Goal: Information Seeking & Learning: Learn about a topic

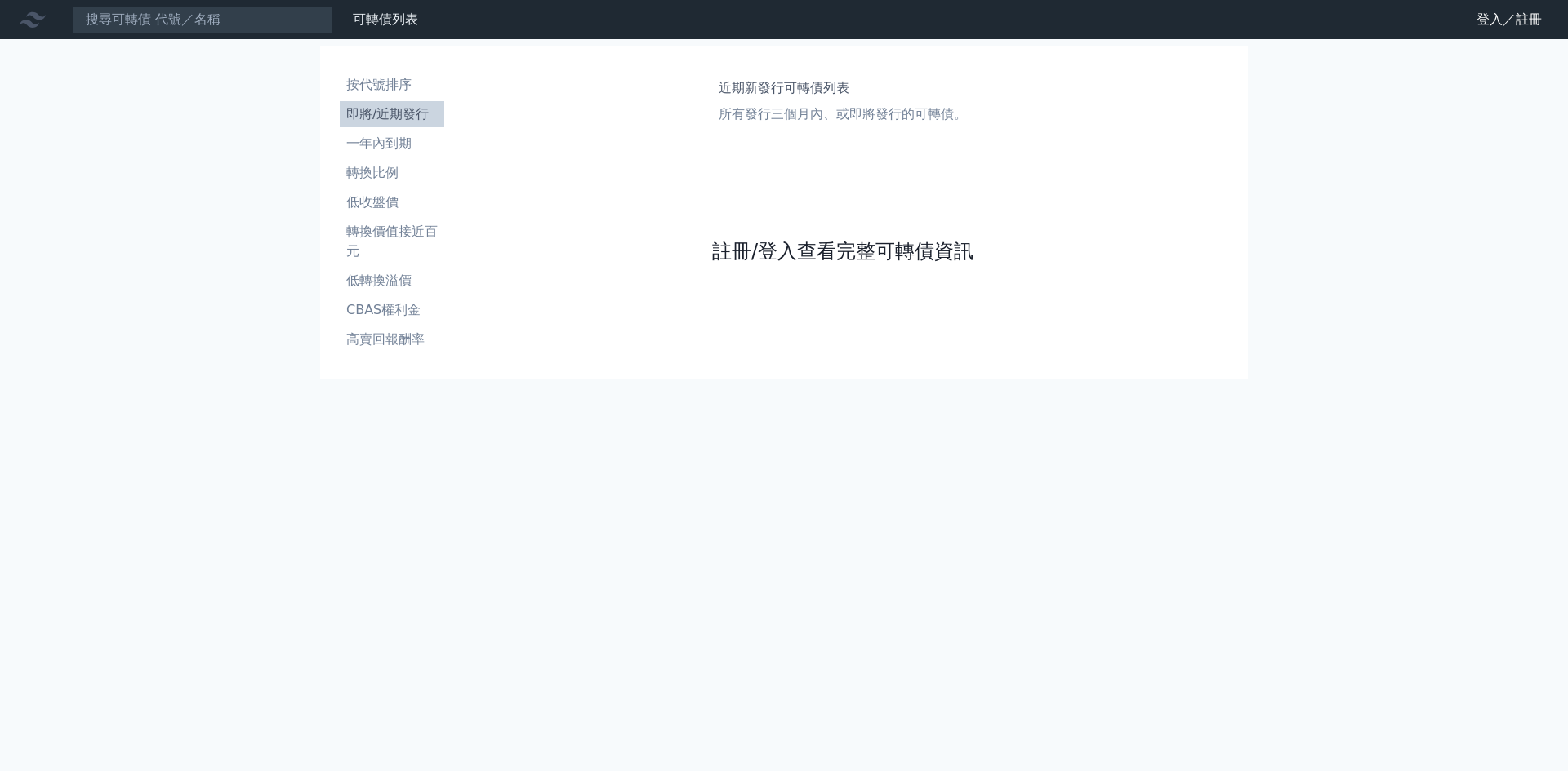
click at [829, 250] on link "註冊/登入查看完整可轉債資訊" at bounding box center [843, 251] width 261 height 26
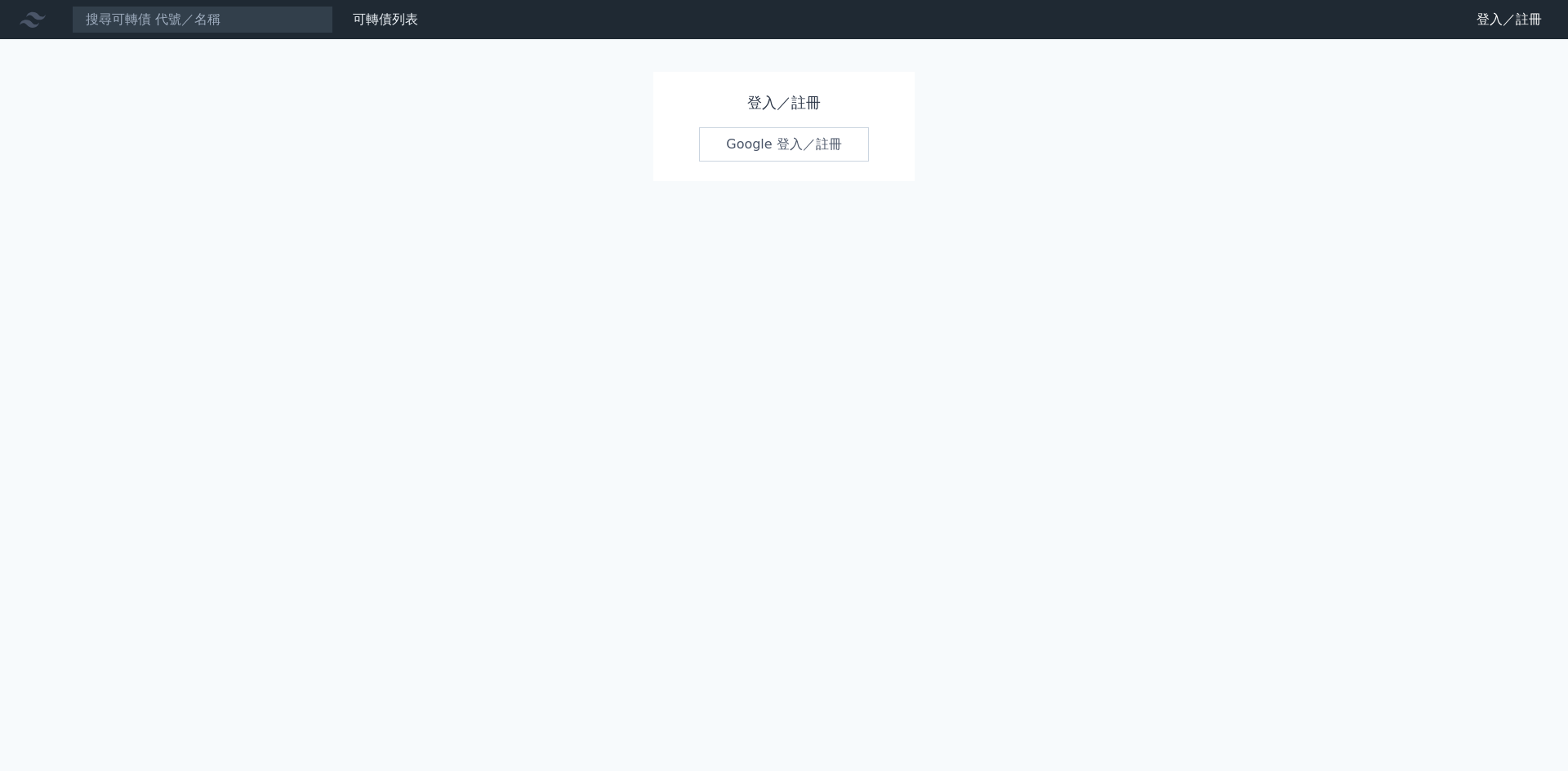
click at [764, 144] on link "Google 登入／註冊" at bounding box center [784, 144] width 170 height 34
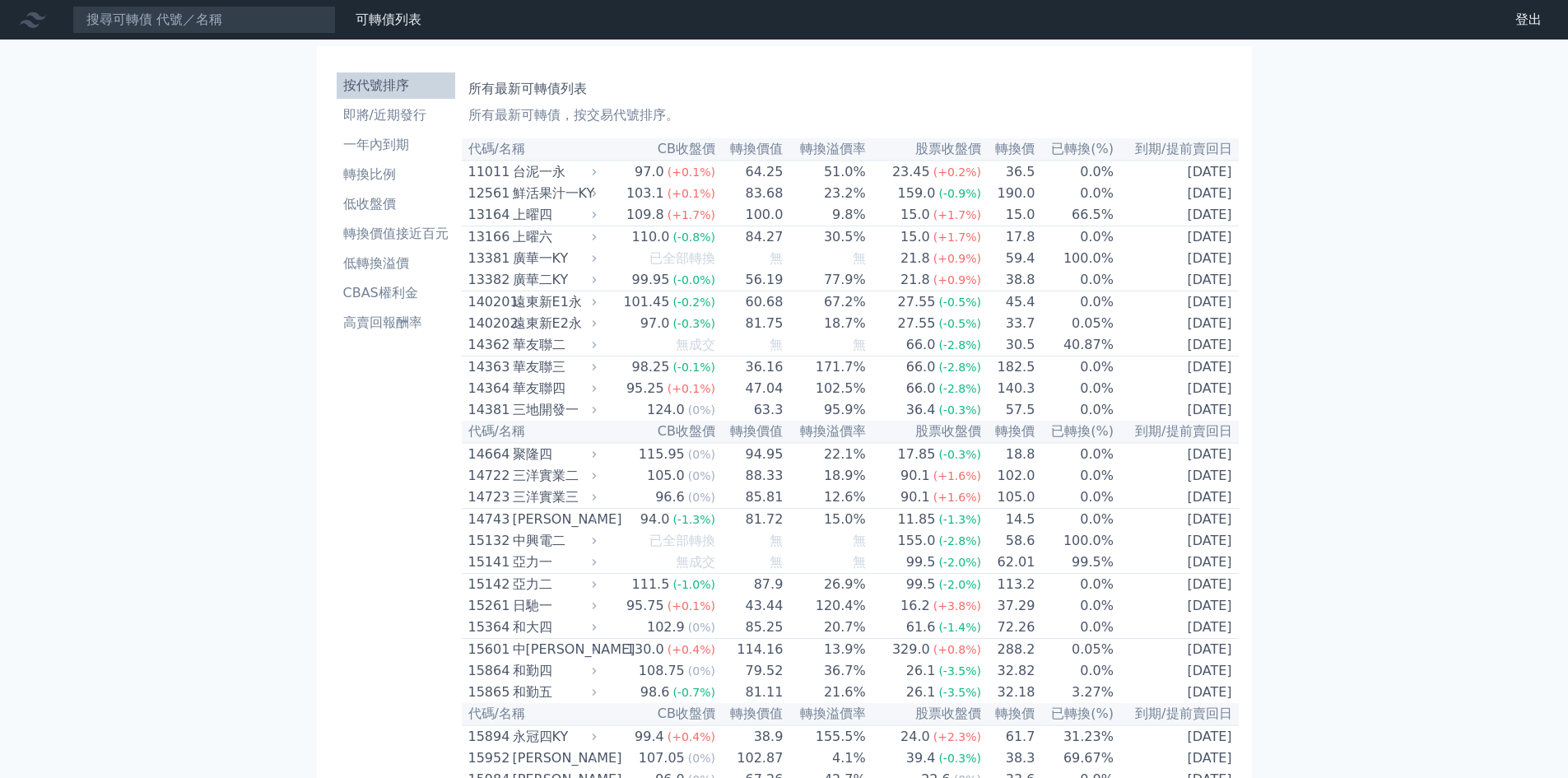
click at [393, 87] on li "按代號排序" at bounding box center [396, 86] width 119 height 20
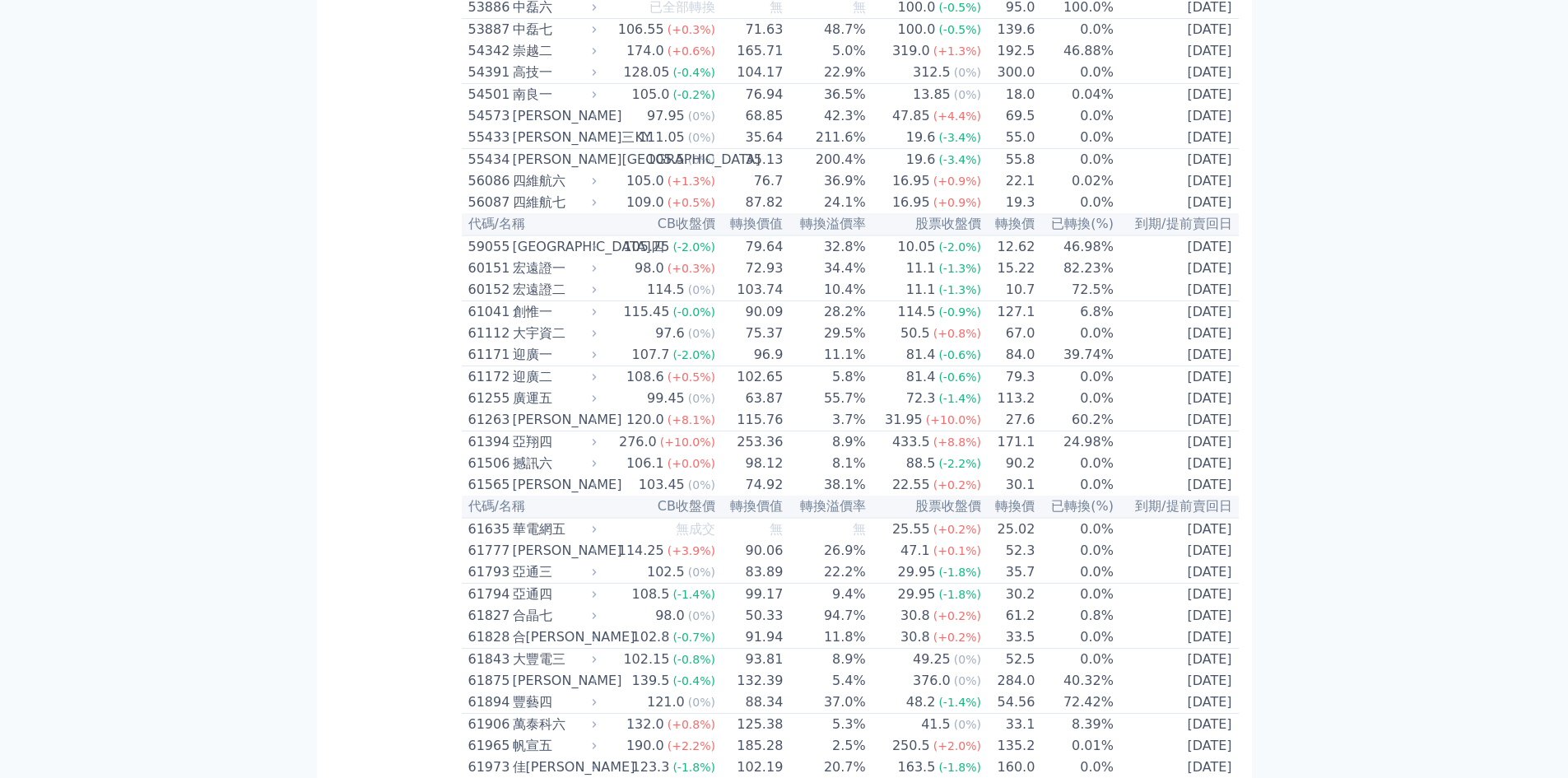
scroll to position [5710, 0]
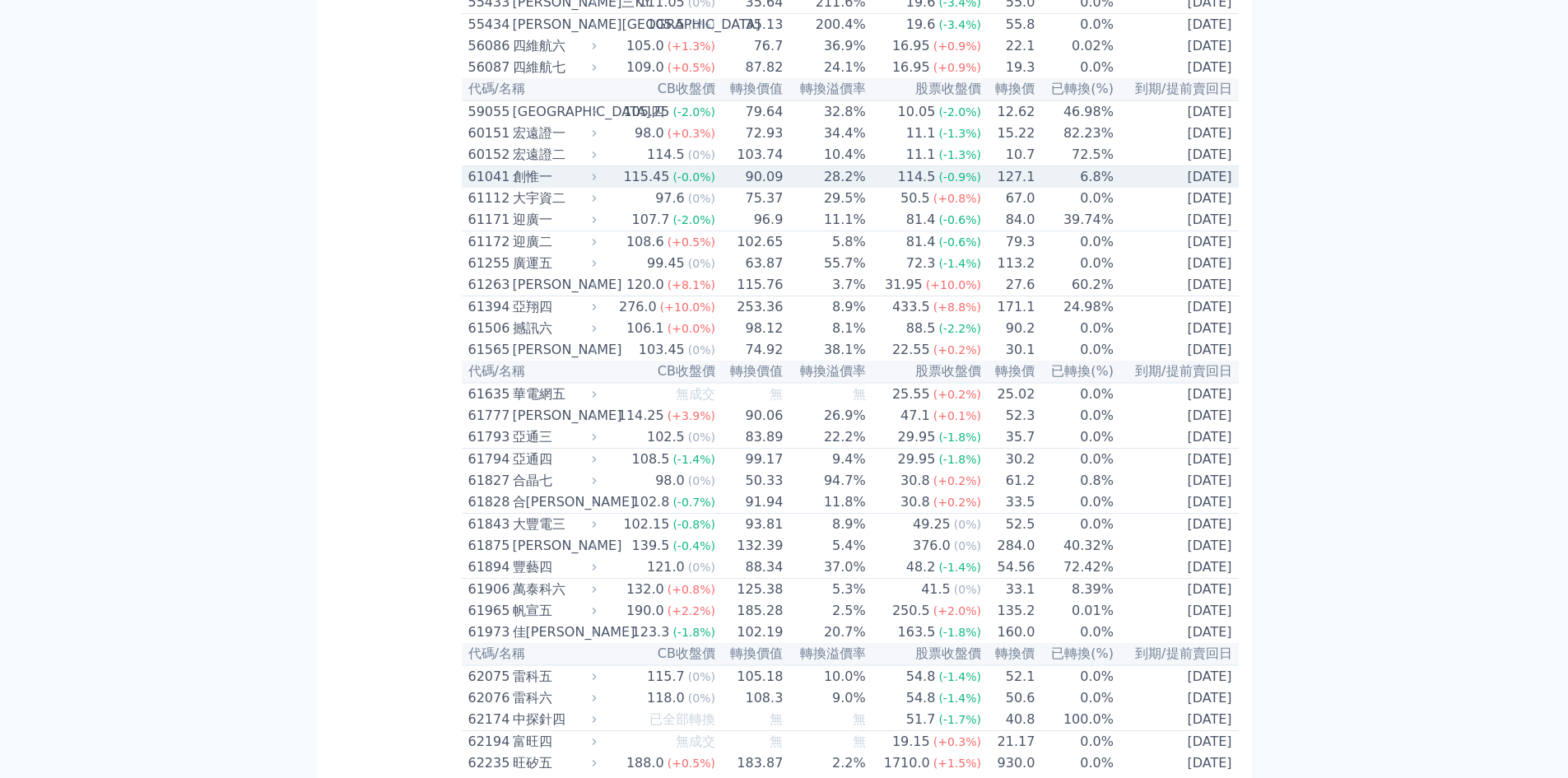
click at [520, 187] on div "創惟一" at bounding box center [553, 176] width 80 height 20
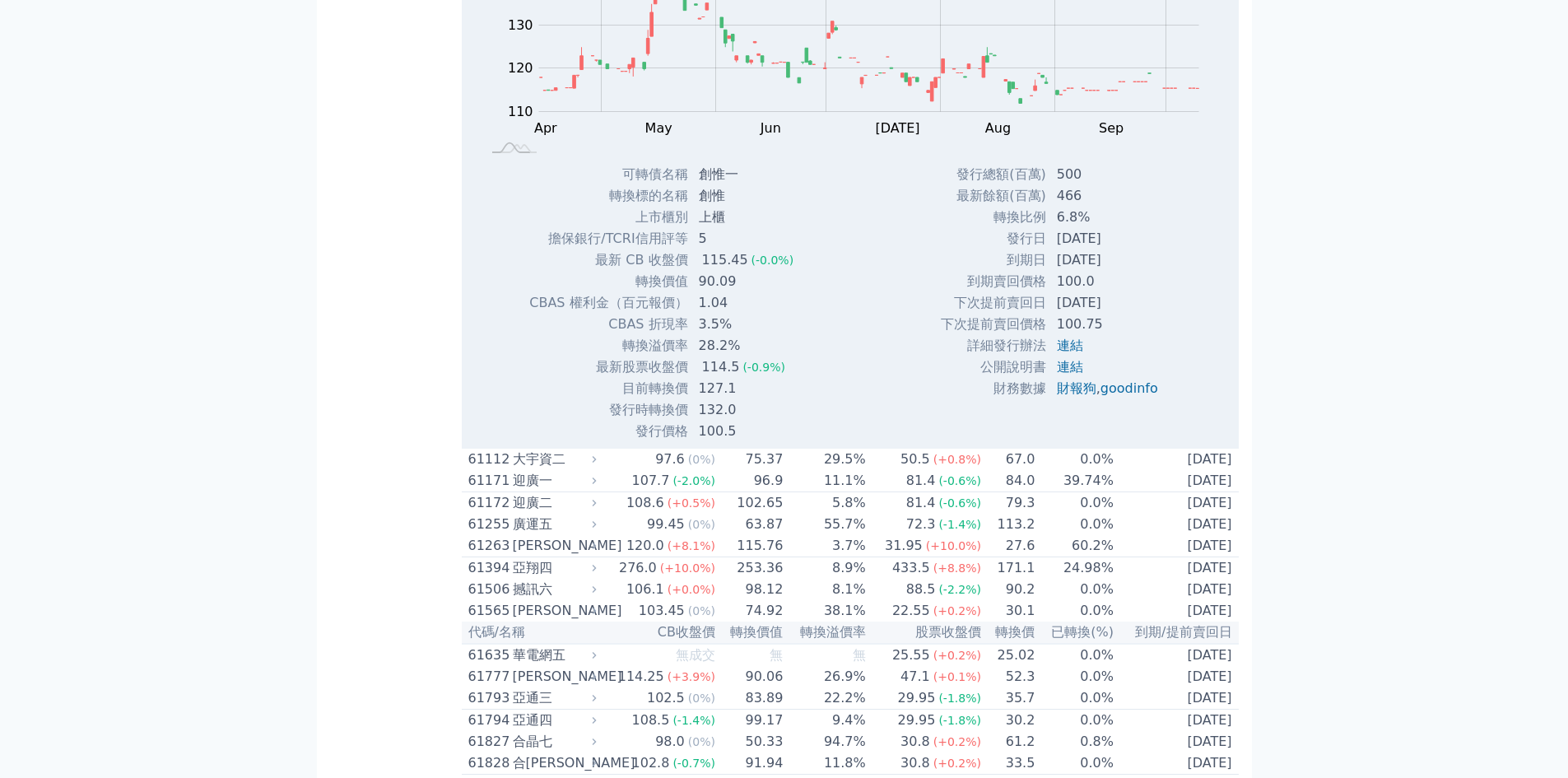
scroll to position [6150, 0]
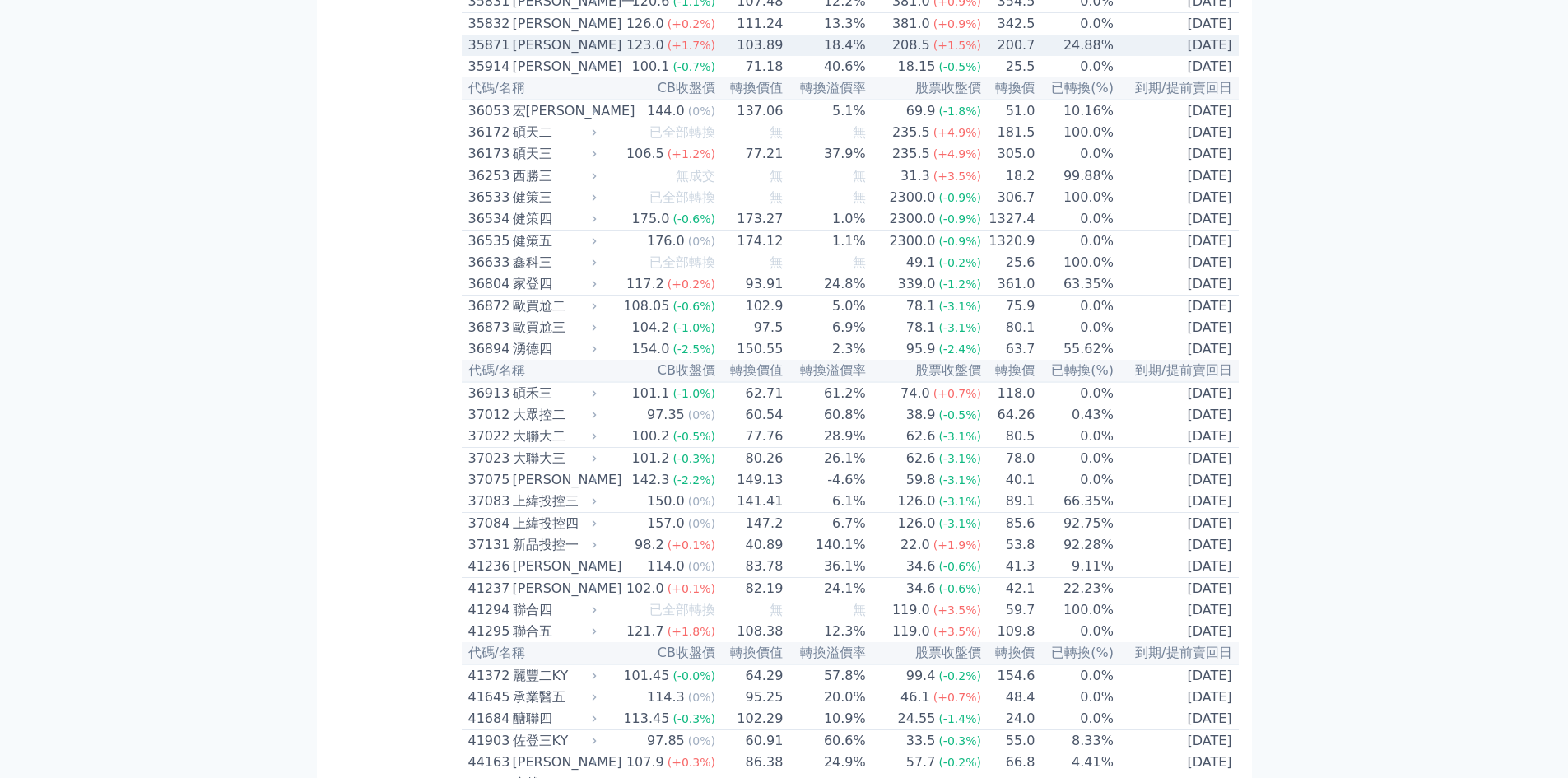
scroll to position [2855, 0]
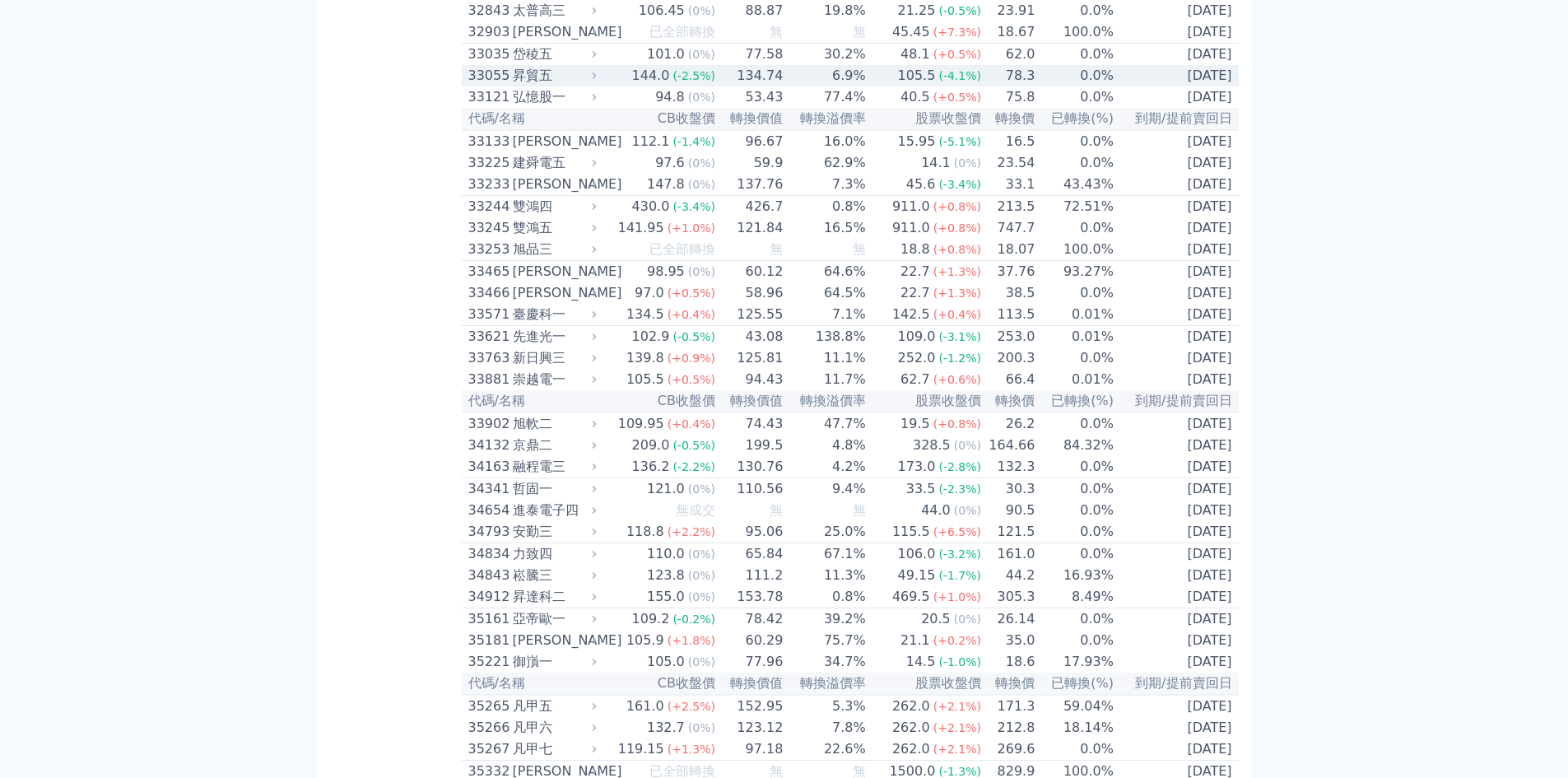
click at [531, 86] on div "昇貿五" at bounding box center [553, 75] width 80 height 20
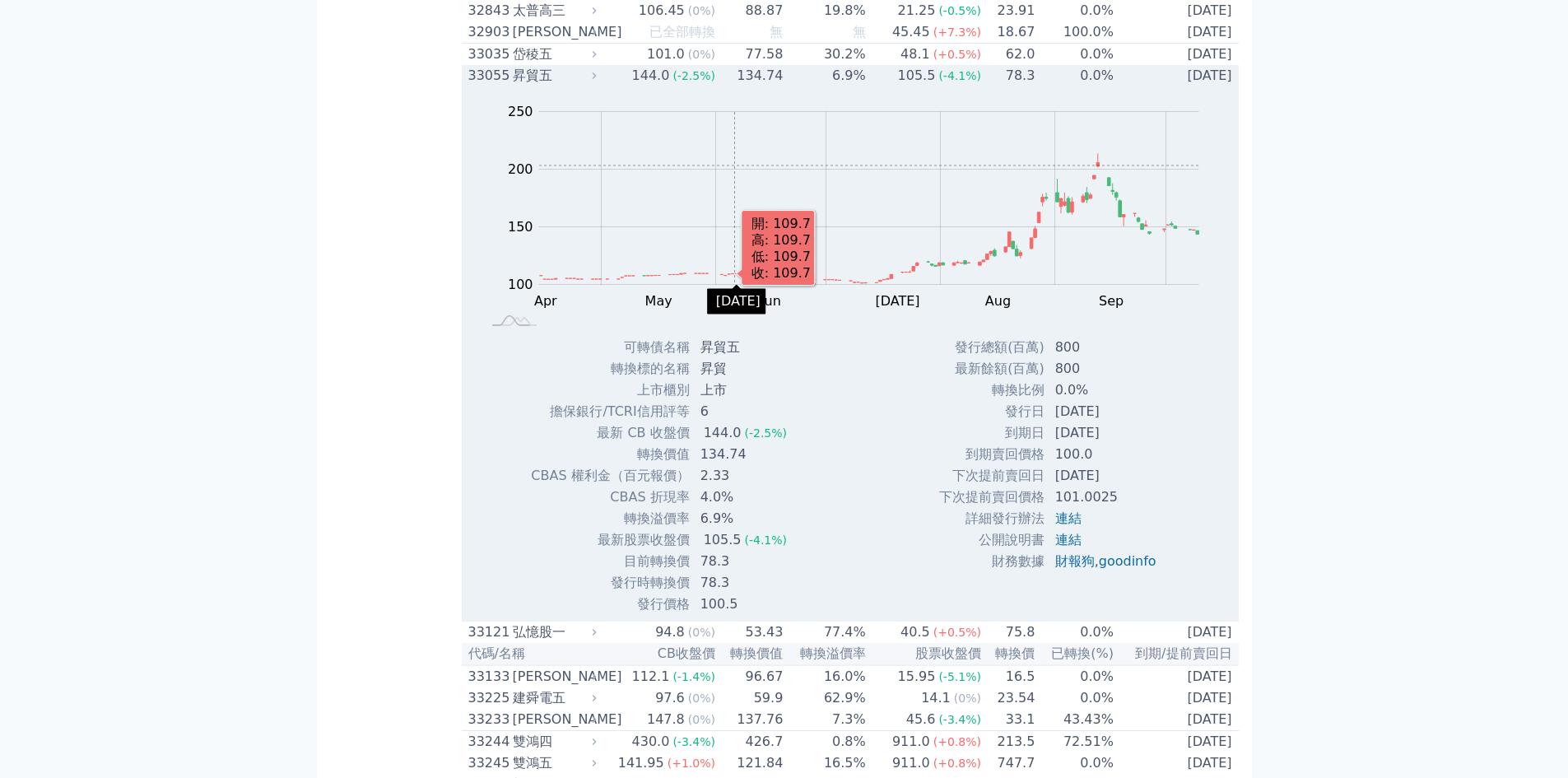
scroll to position [3074, 0]
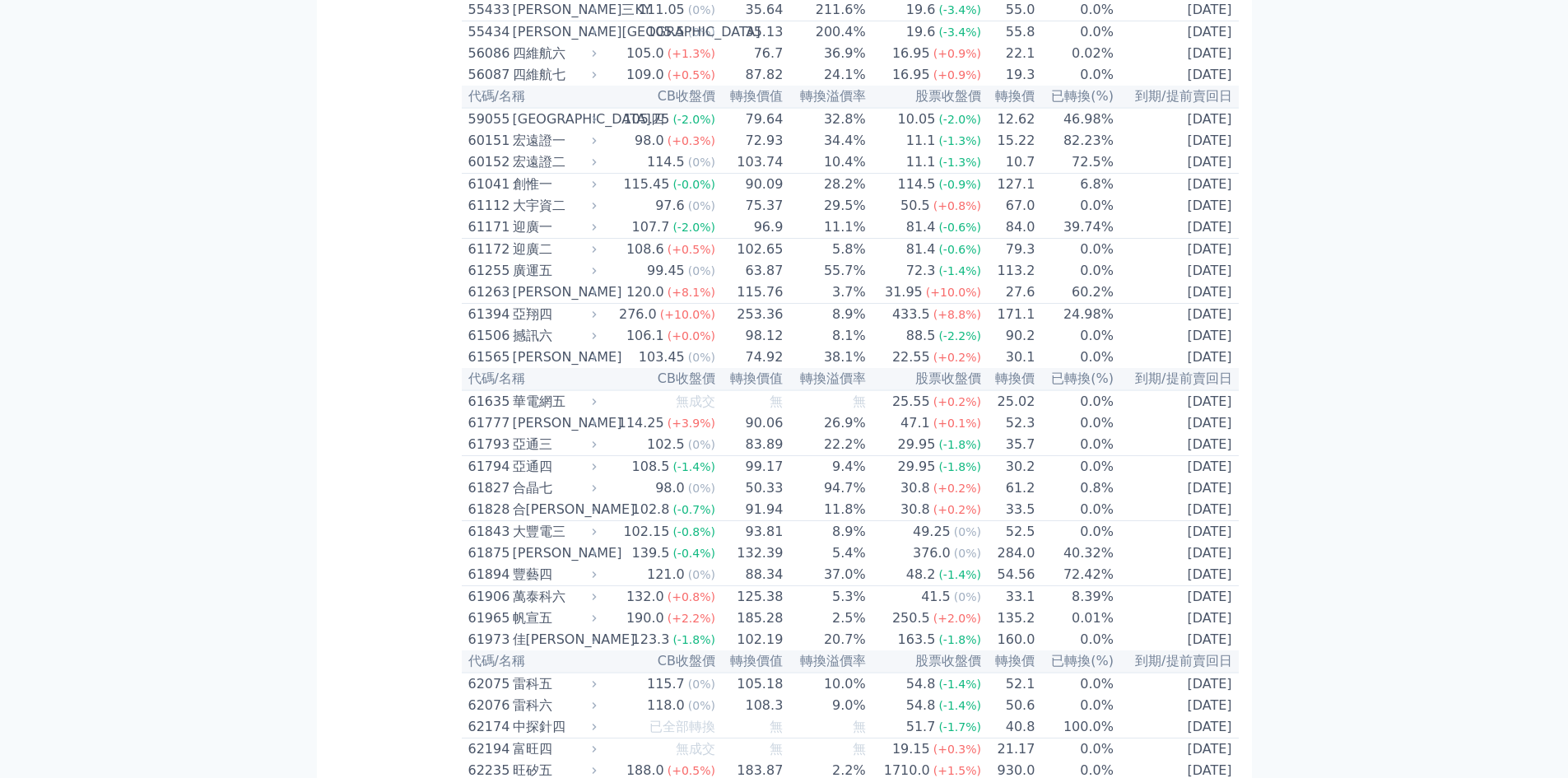
scroll to position [5710, 0]
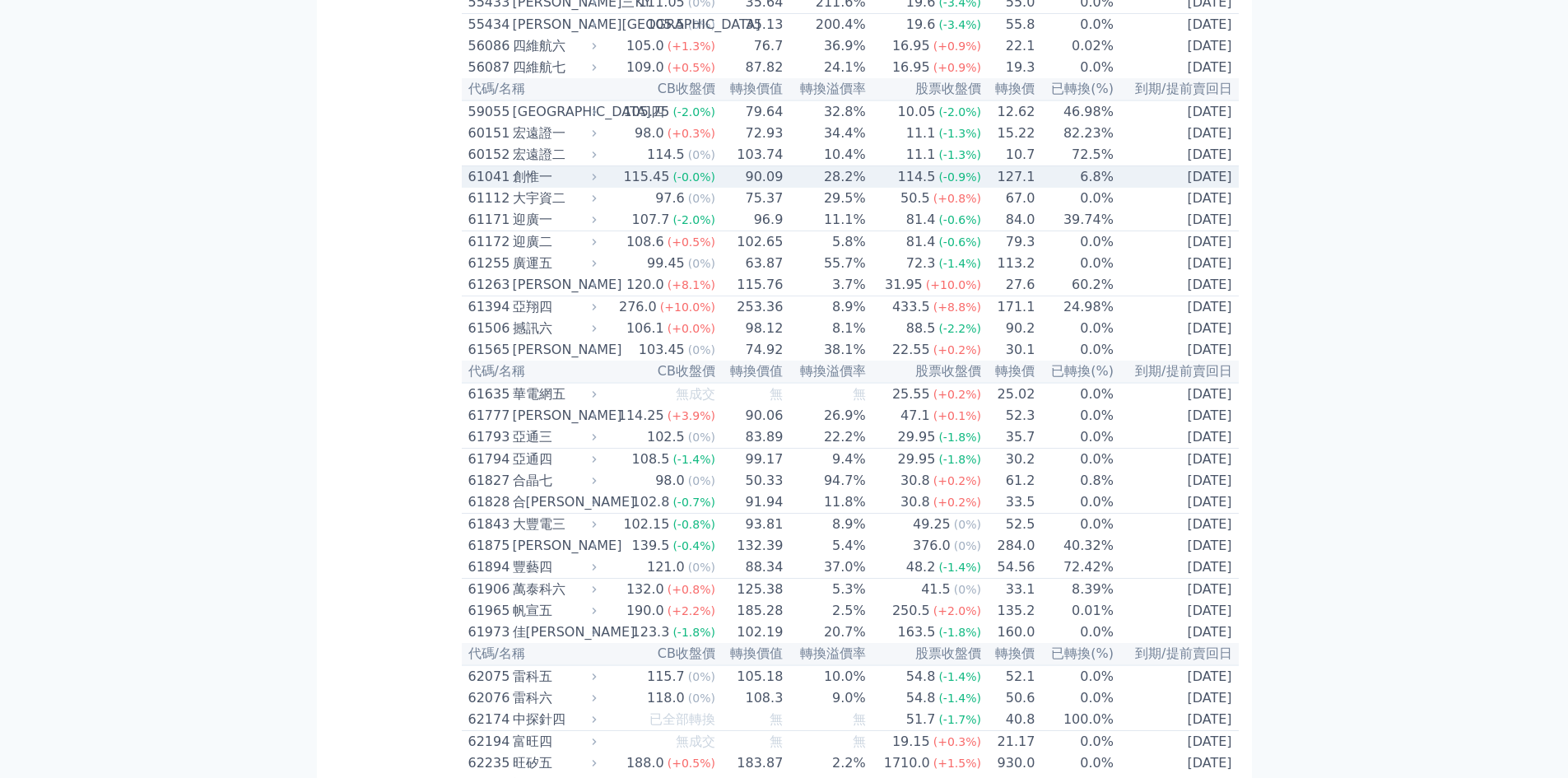
click at [496, 187] on div "61041" at bounding box center [488, 176] width 40 height 20
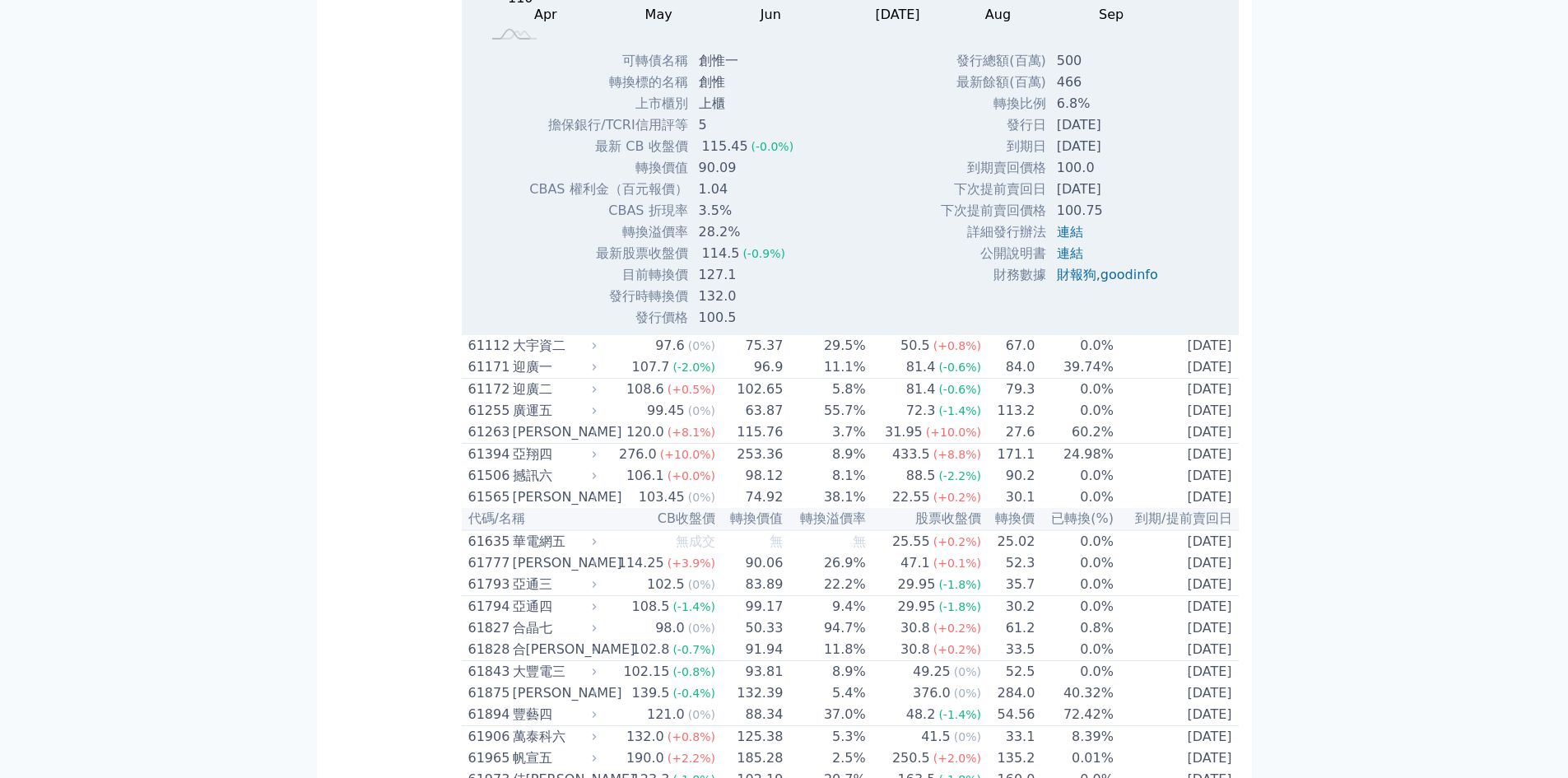
scroll to position [6150, 0]
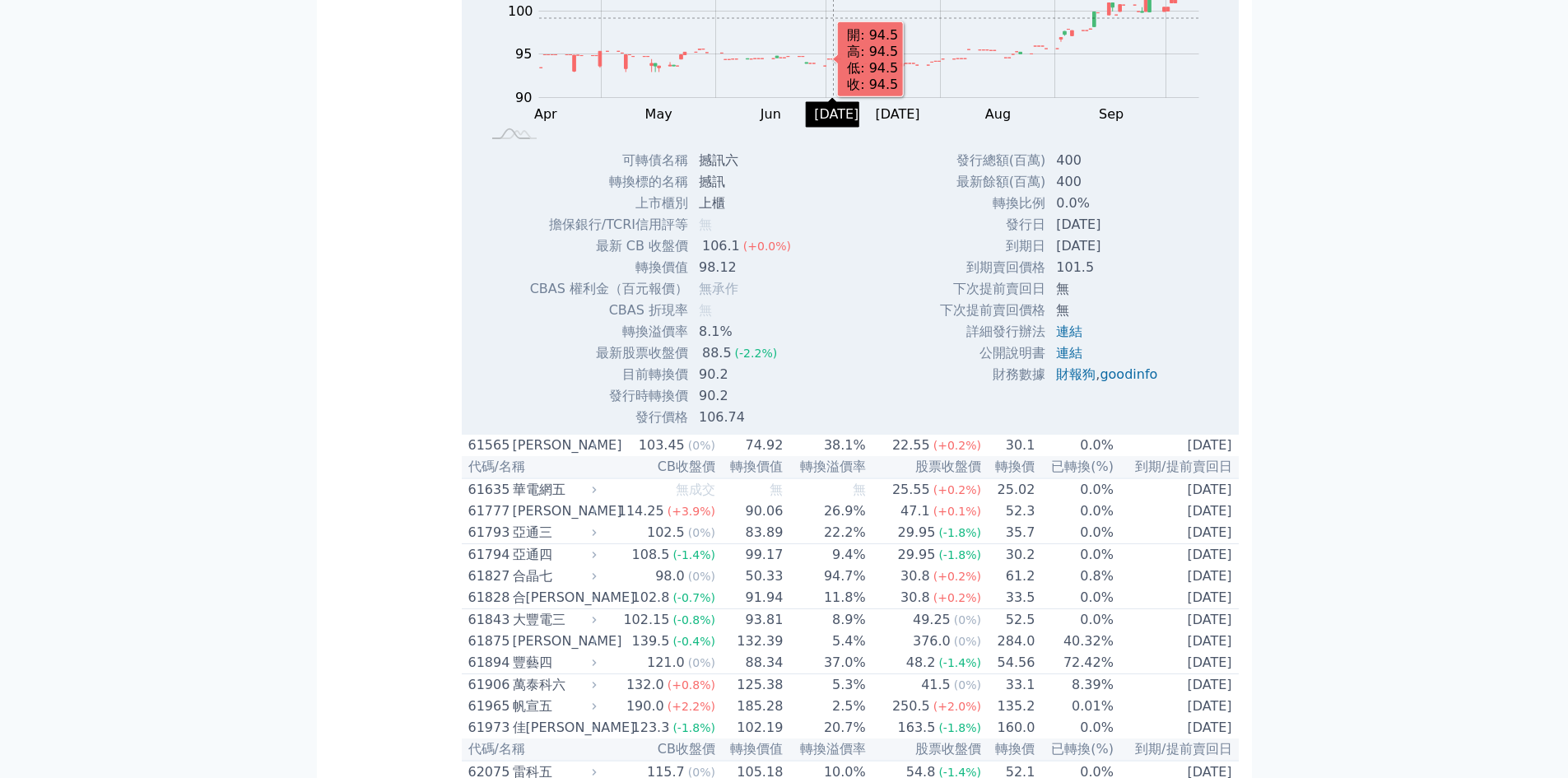
scroll to position [6370, 0]
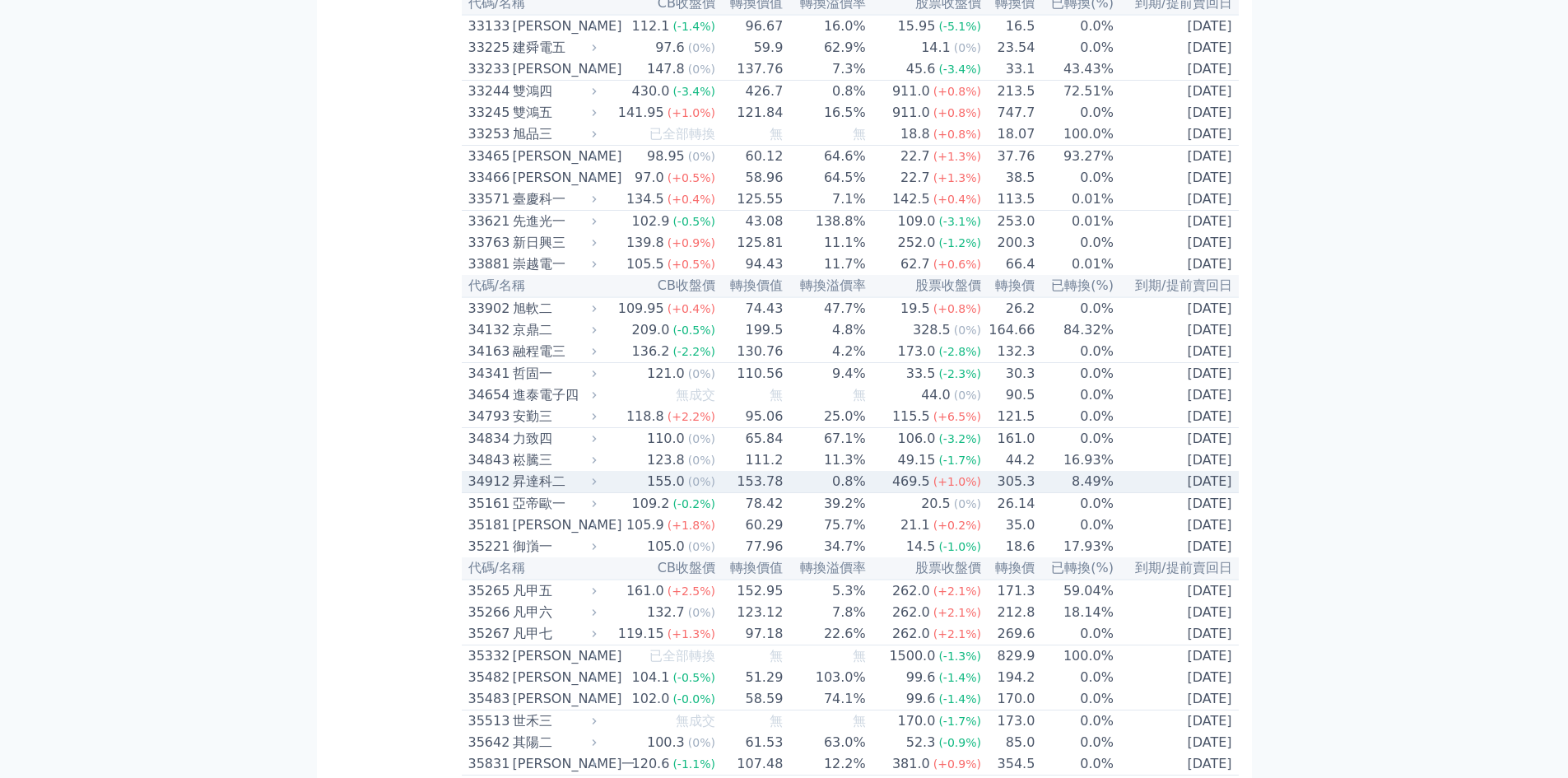
scroll to position [2635, 0]
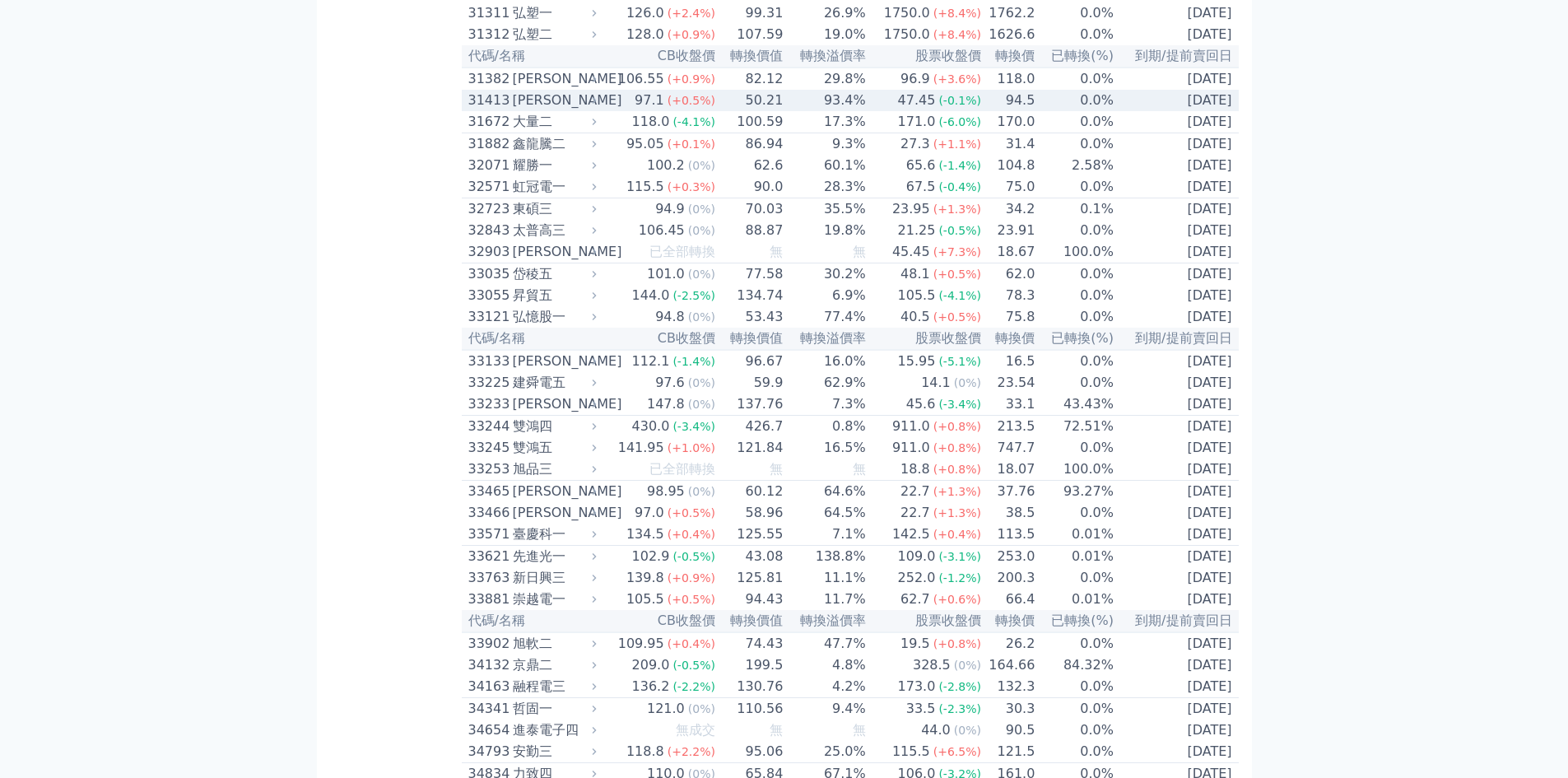
click at [492, 110] on div "31413" at bounding box center [488, 100] width 40 height 20
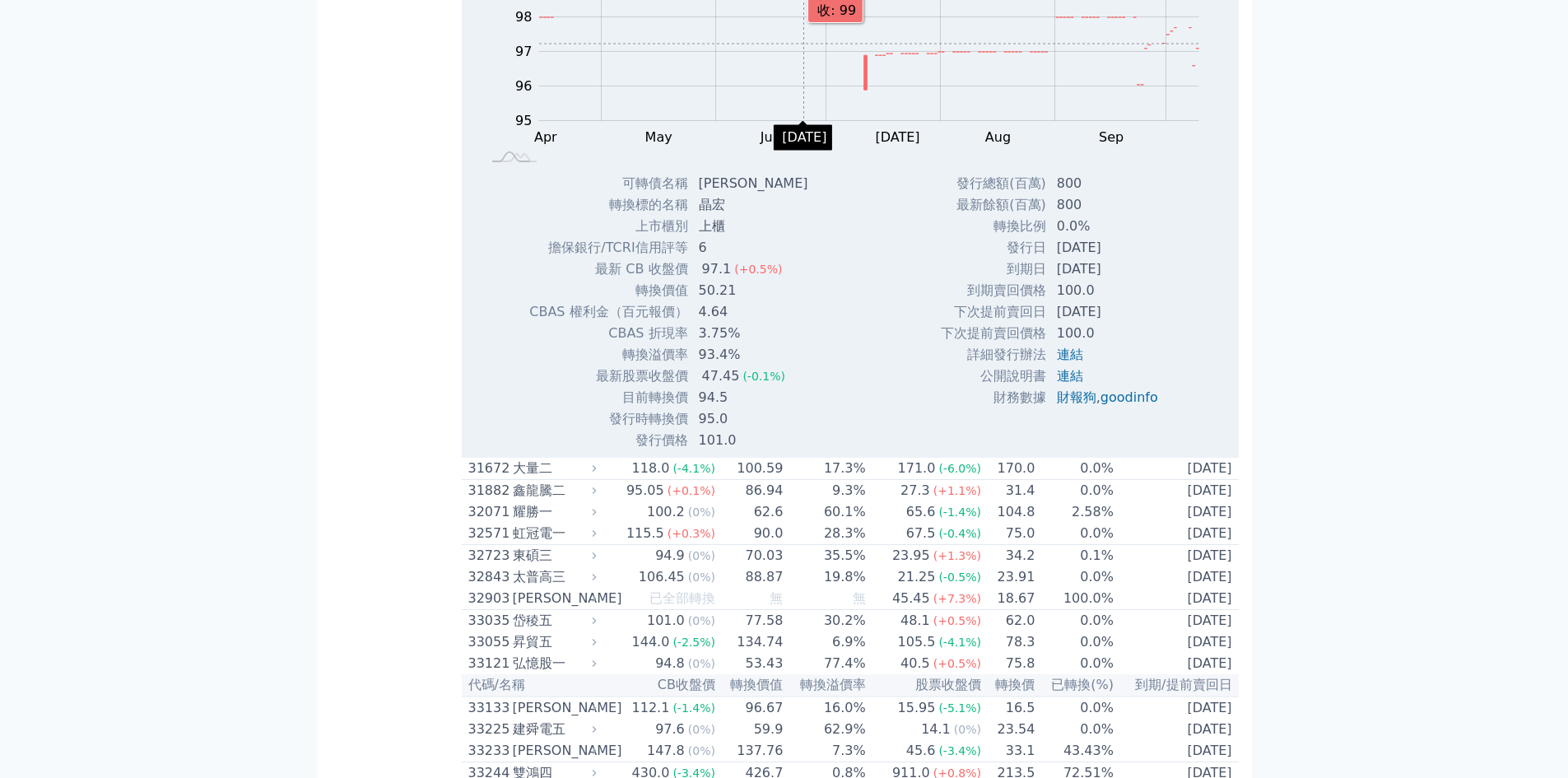
scroll to position [2855, 0]
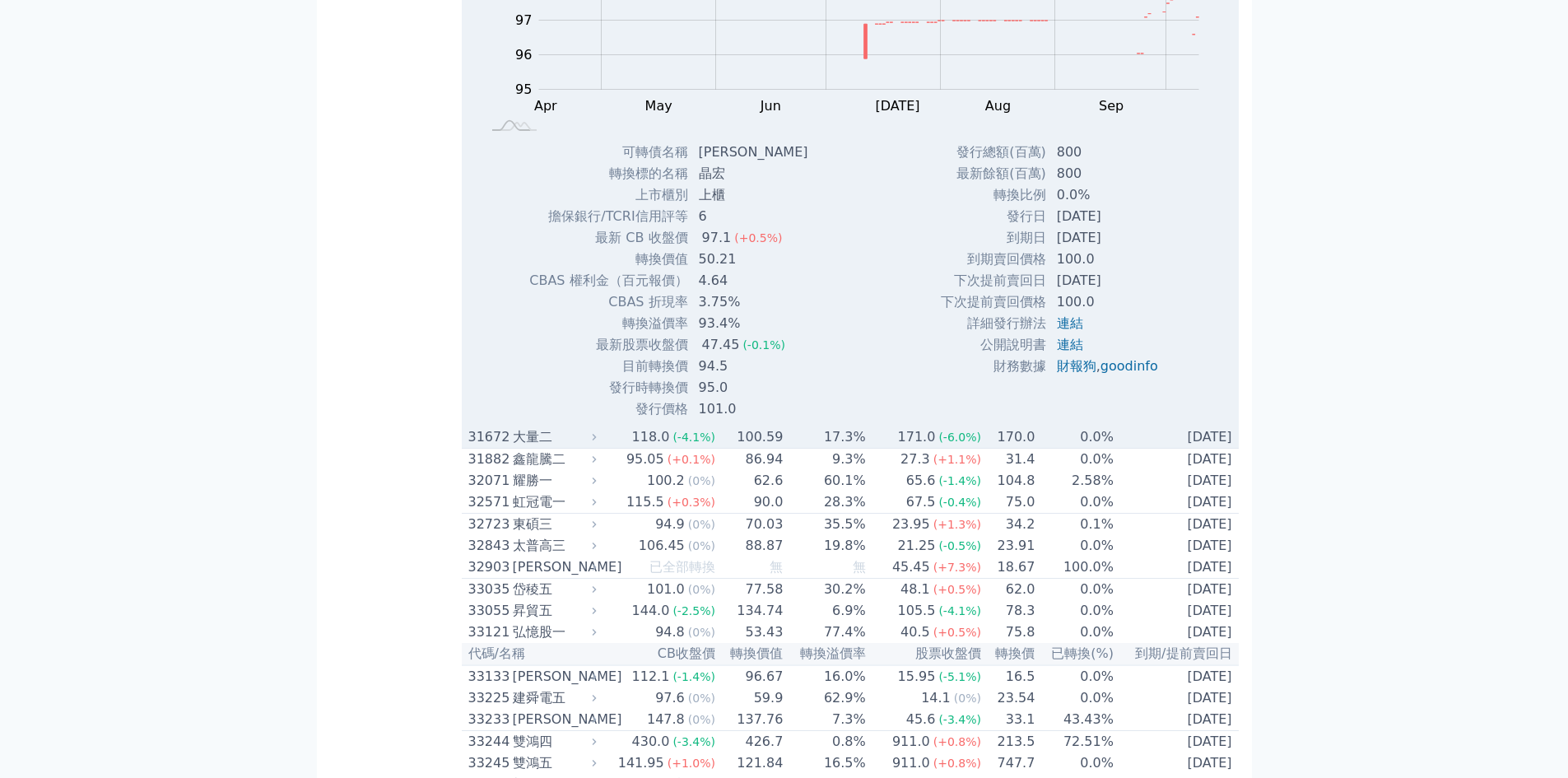
click at [497, 448] on div "31672" at bounding box center [488, 437] width 40 height 20
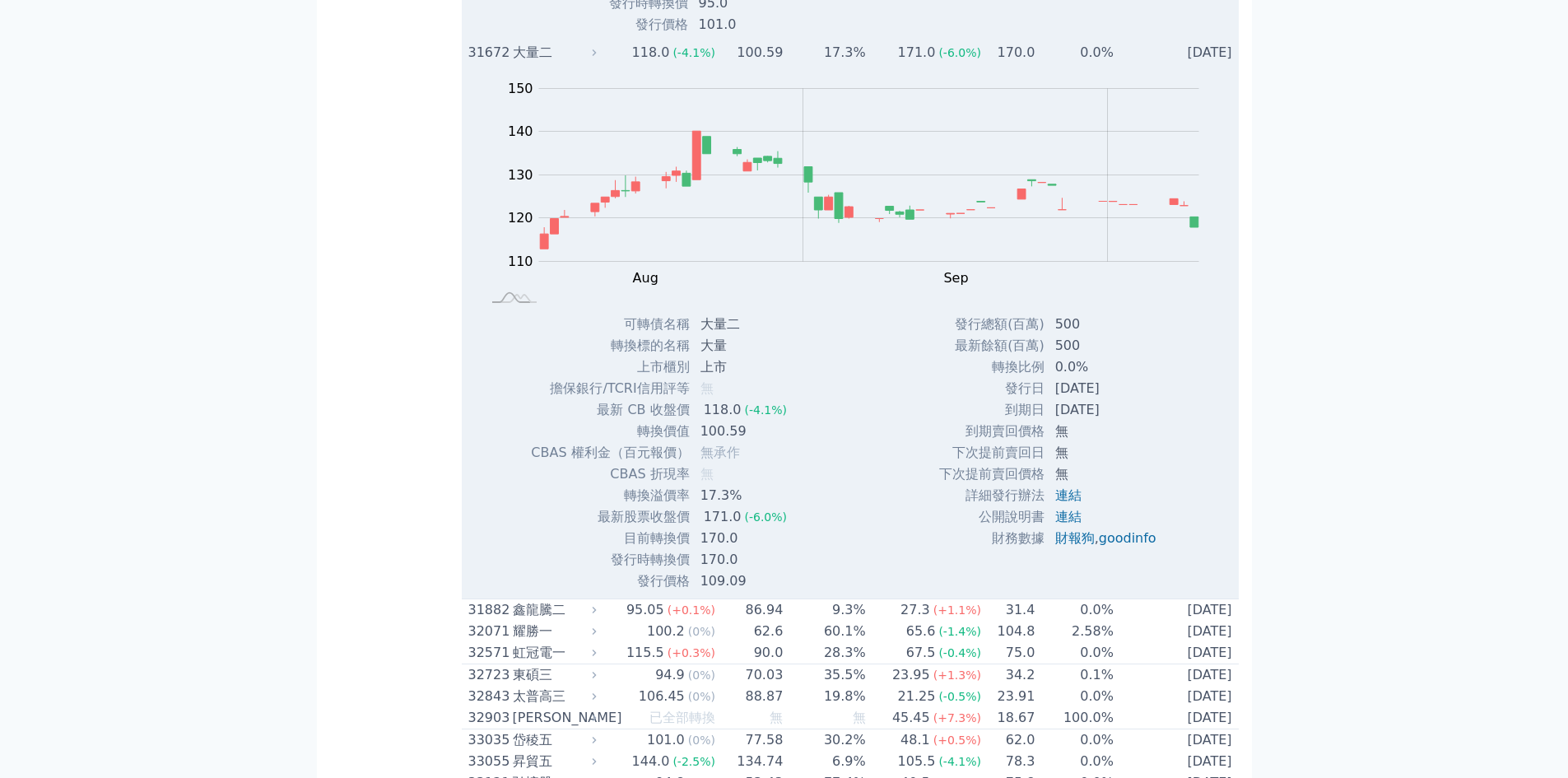
scroll to position [3074, 0]
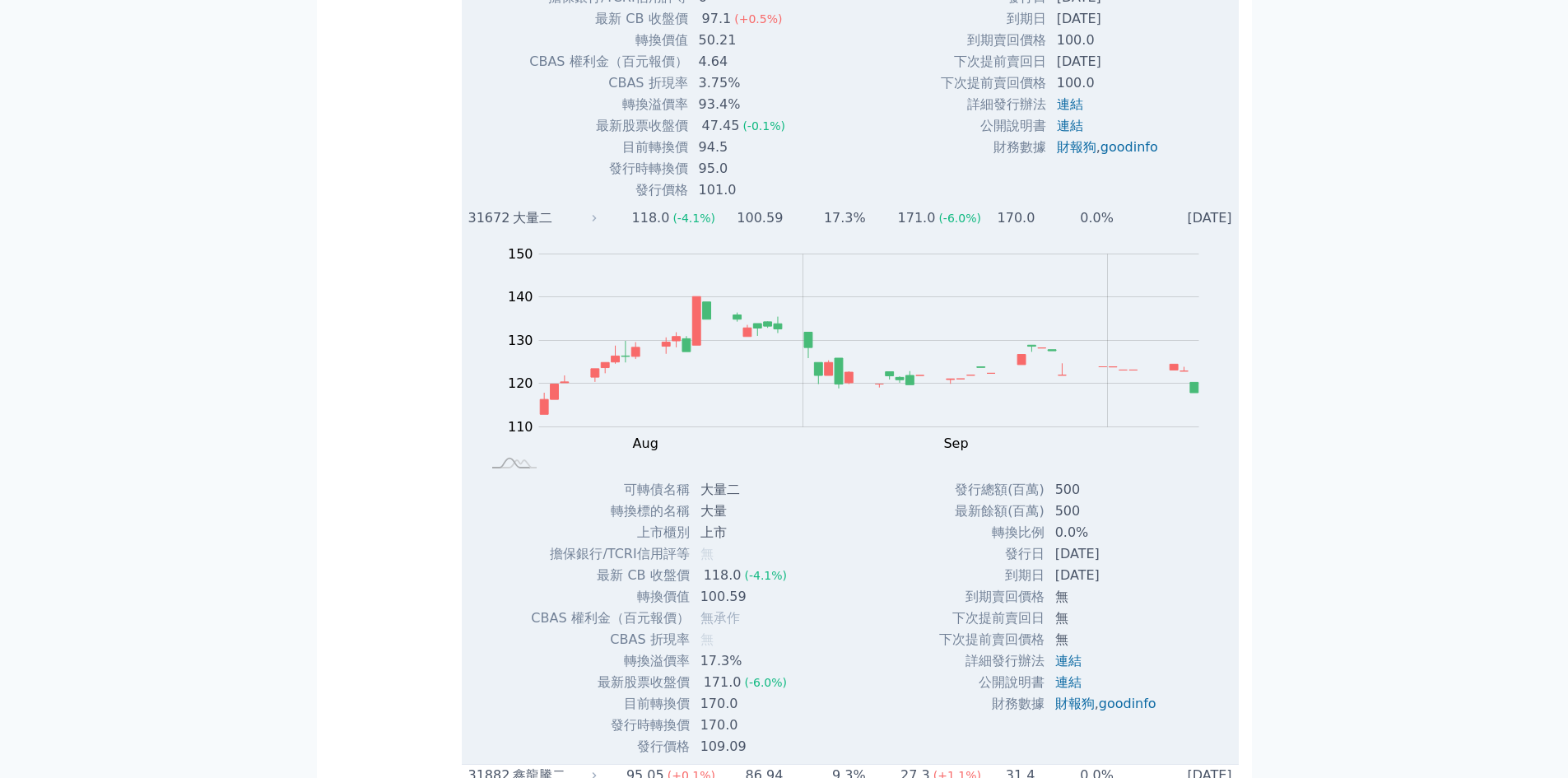
click at [479, 229] on div "31672" at bounding box center [488, 217] width 40 height 20
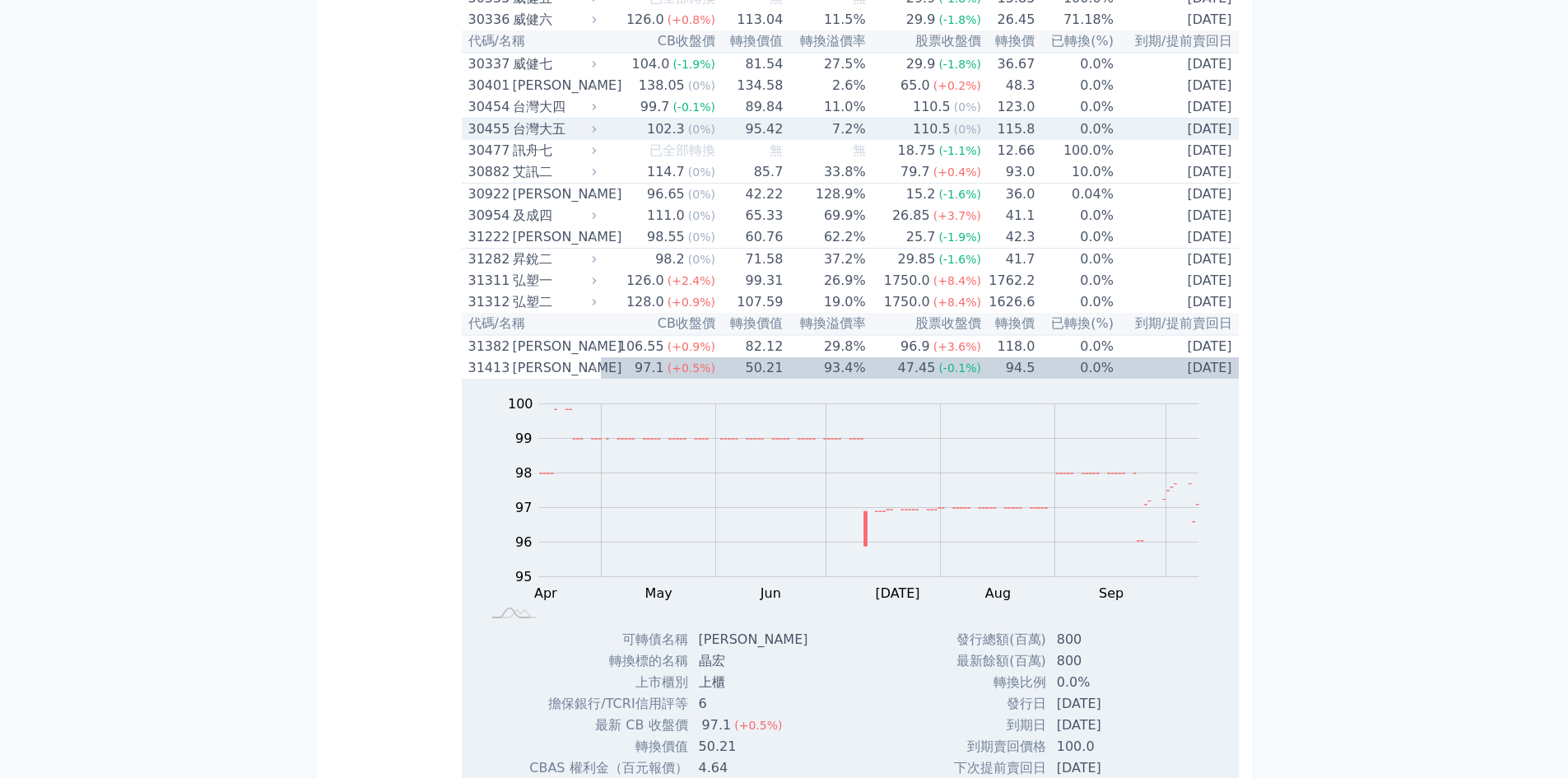
scroll to position [2416, 0]
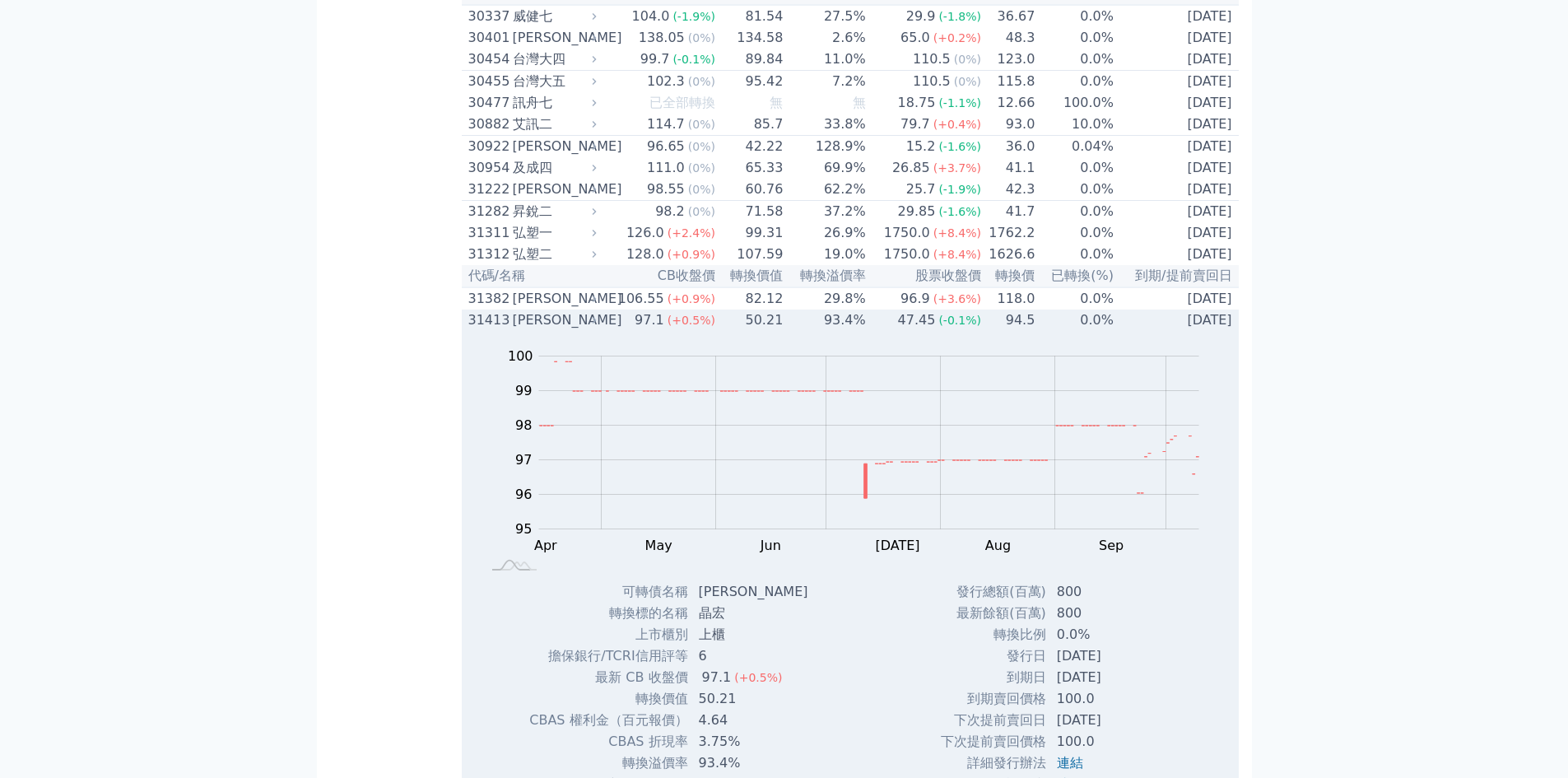
click at [483, 330] on div "31413" at bounding box center [488, 320] width 40 height 20
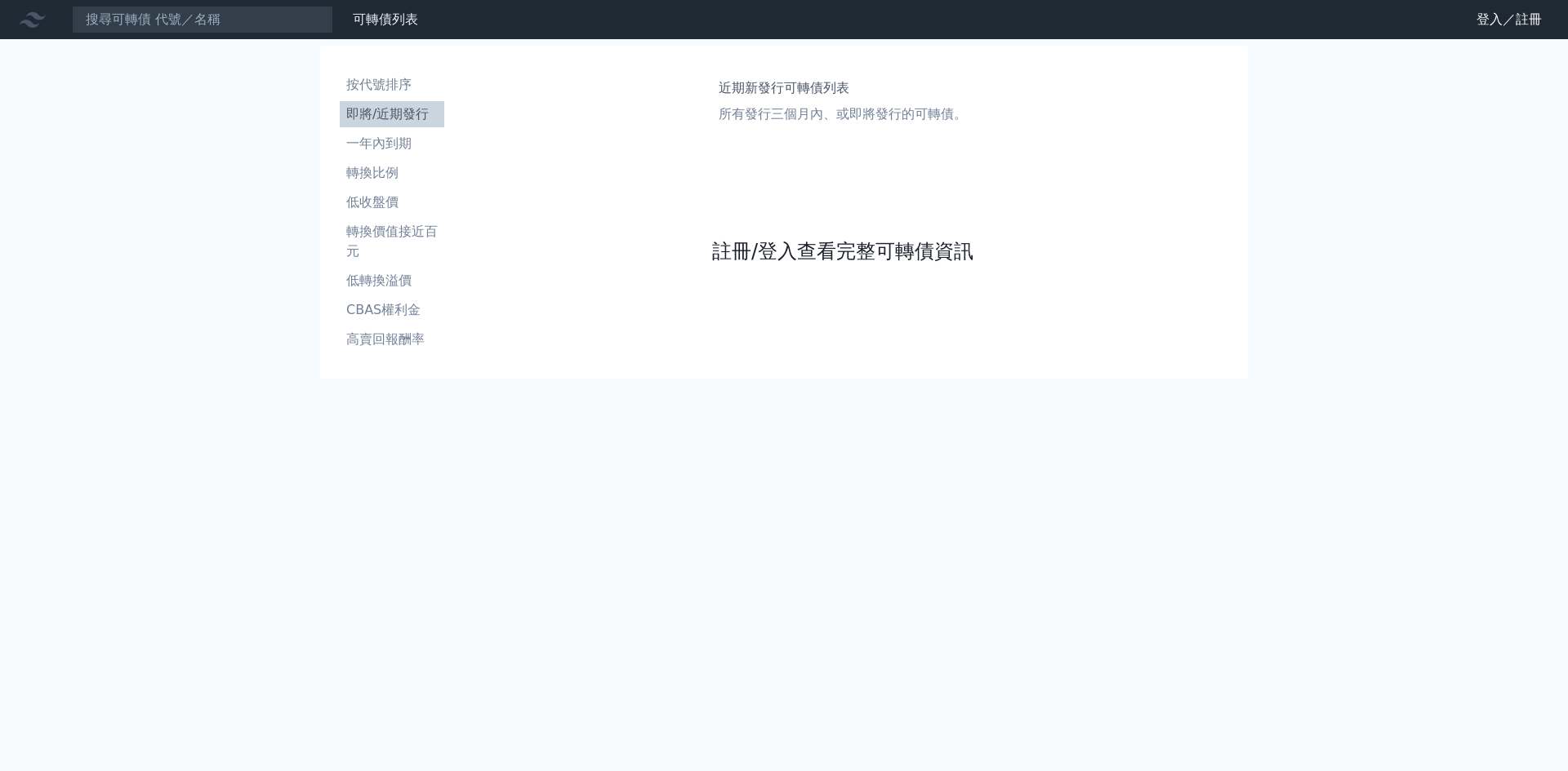
click at [807, 247] on link "註冊/登入查看完整可轉債資訊" at bounding box center [843, 251] width 261 height 26
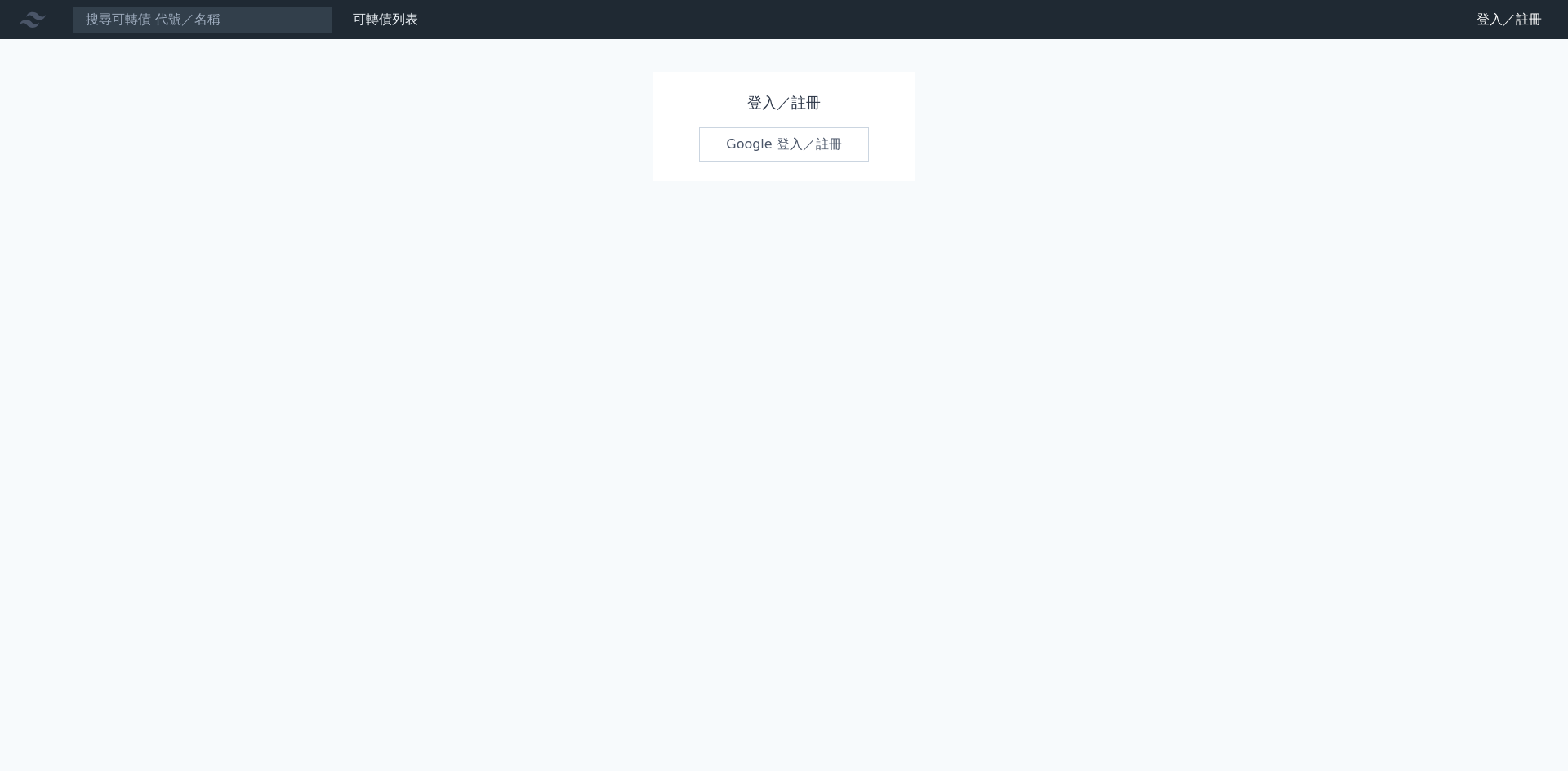
click at [771, 151] on link "Google 登入／註冊" at bounding box center [784, 144] width 170 height 34
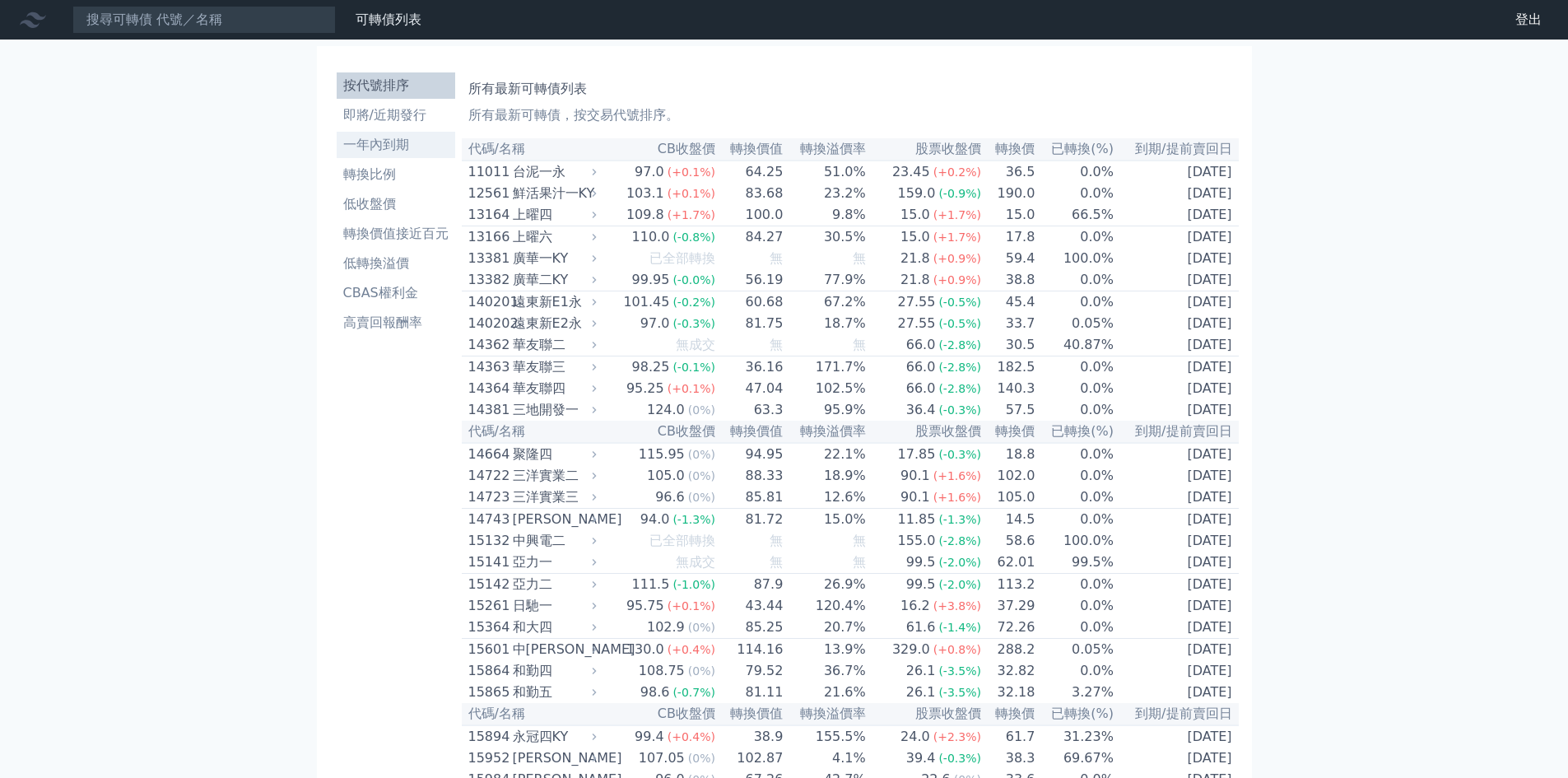
click at [382, 145] on li "一年內到期" at bounding box center [396, 145] width 119 height 20
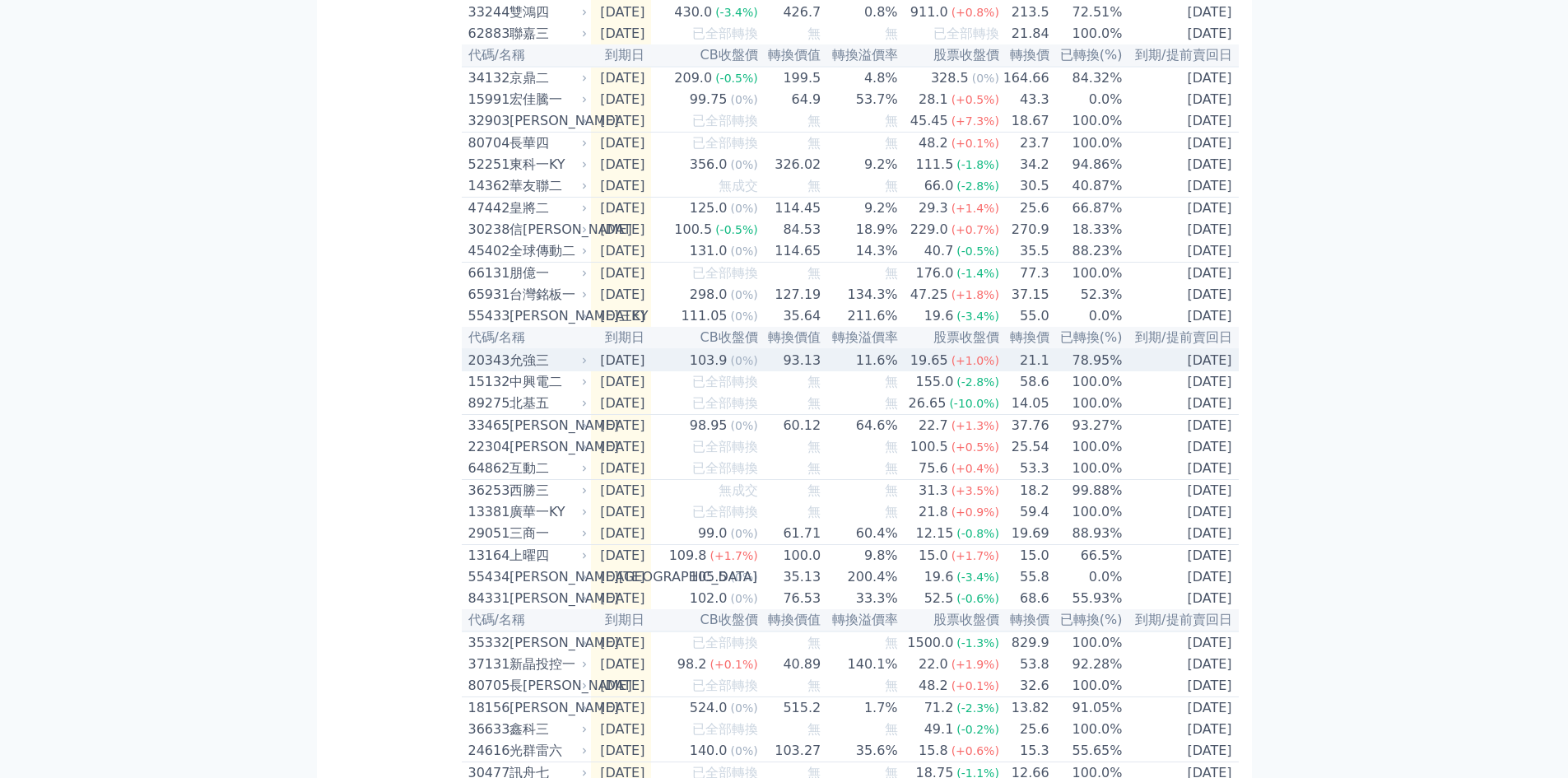
scroll to position [439, 0]
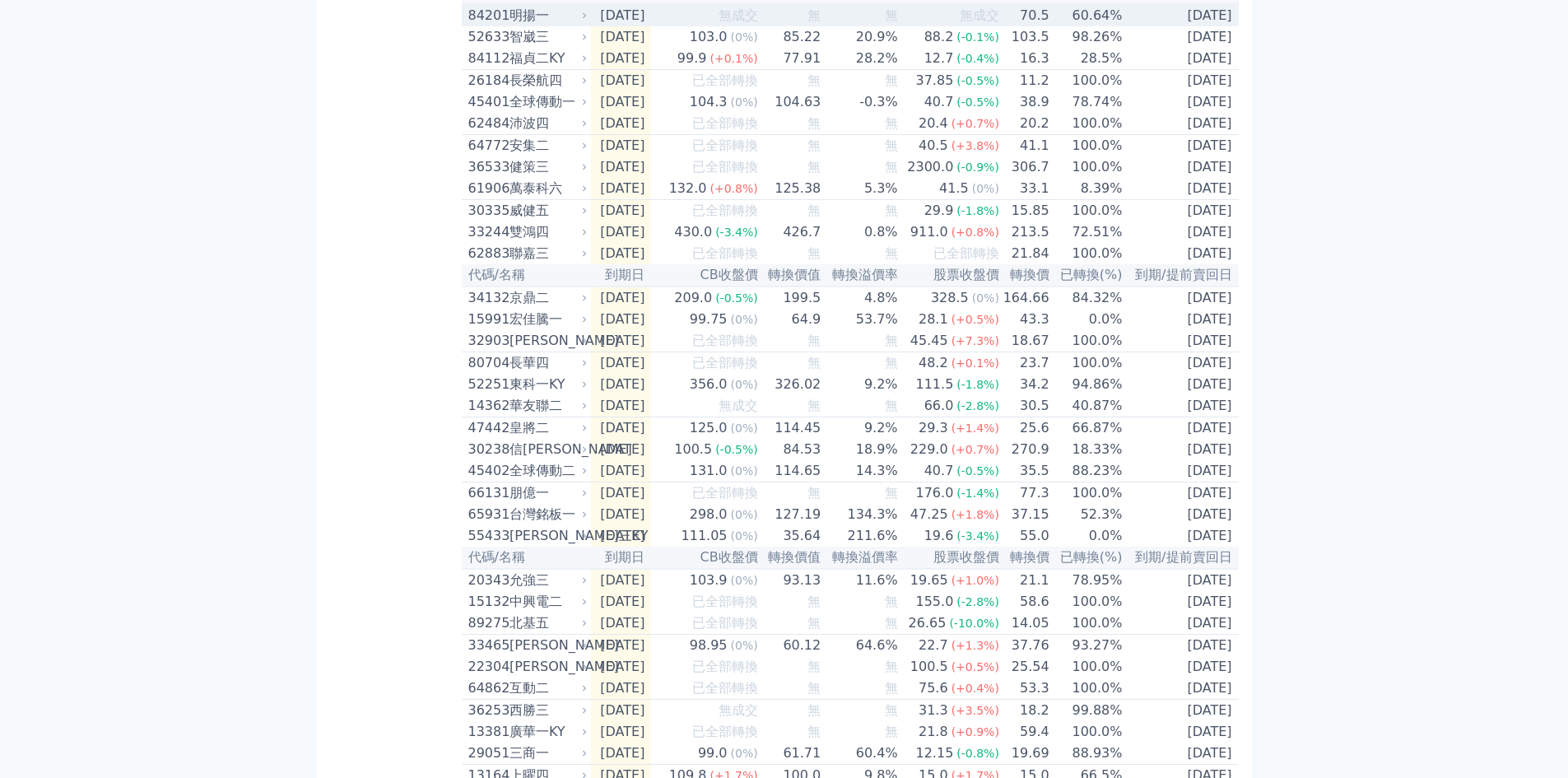
click at [489, 26] on div "84201" at bounding box center [487, 15] width 37 height 20
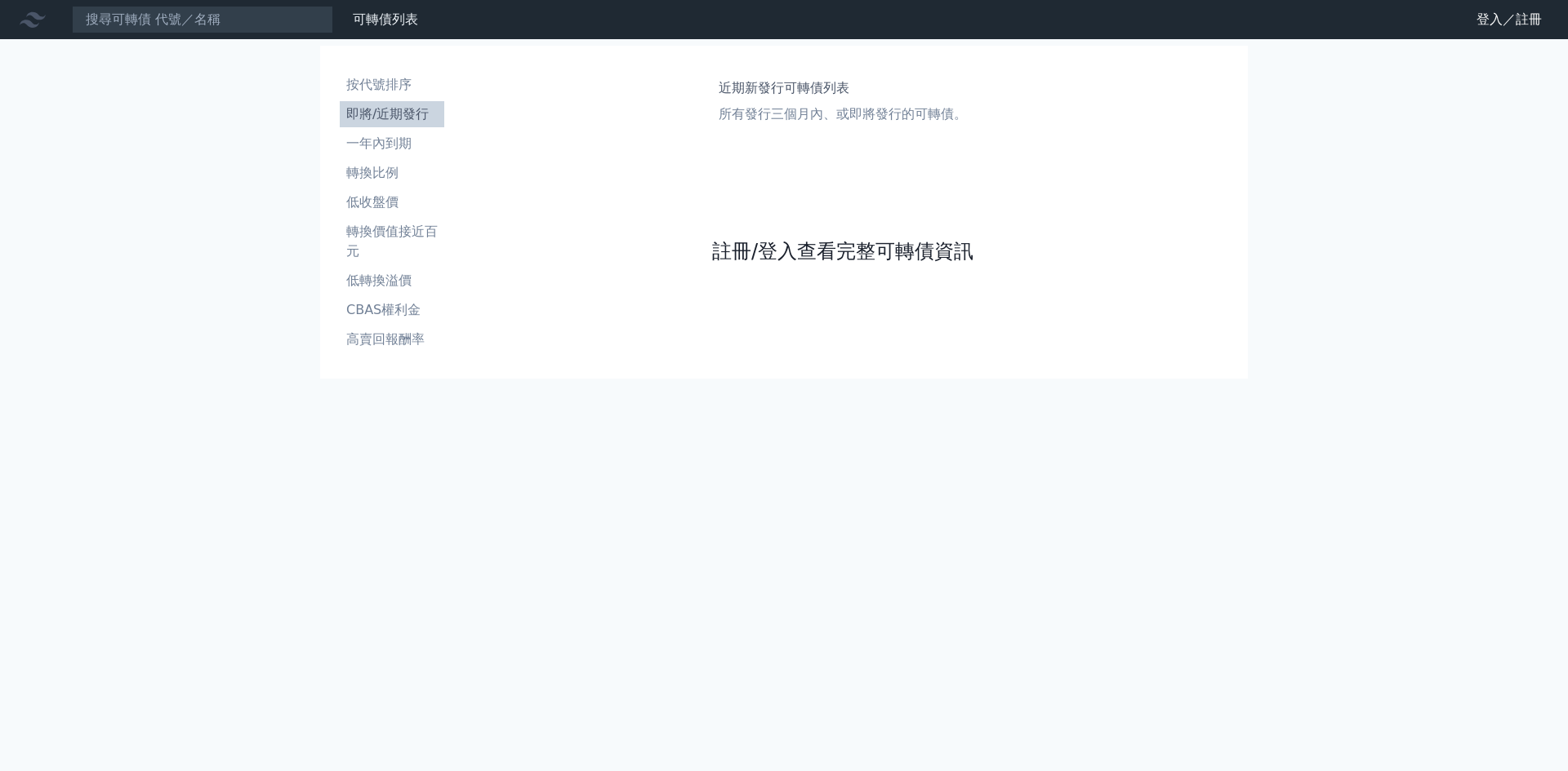
click at [848, 249] on link "註冊/登入查看完整可轉債資訊" at bounding box center [843, 251] width 261 height 26
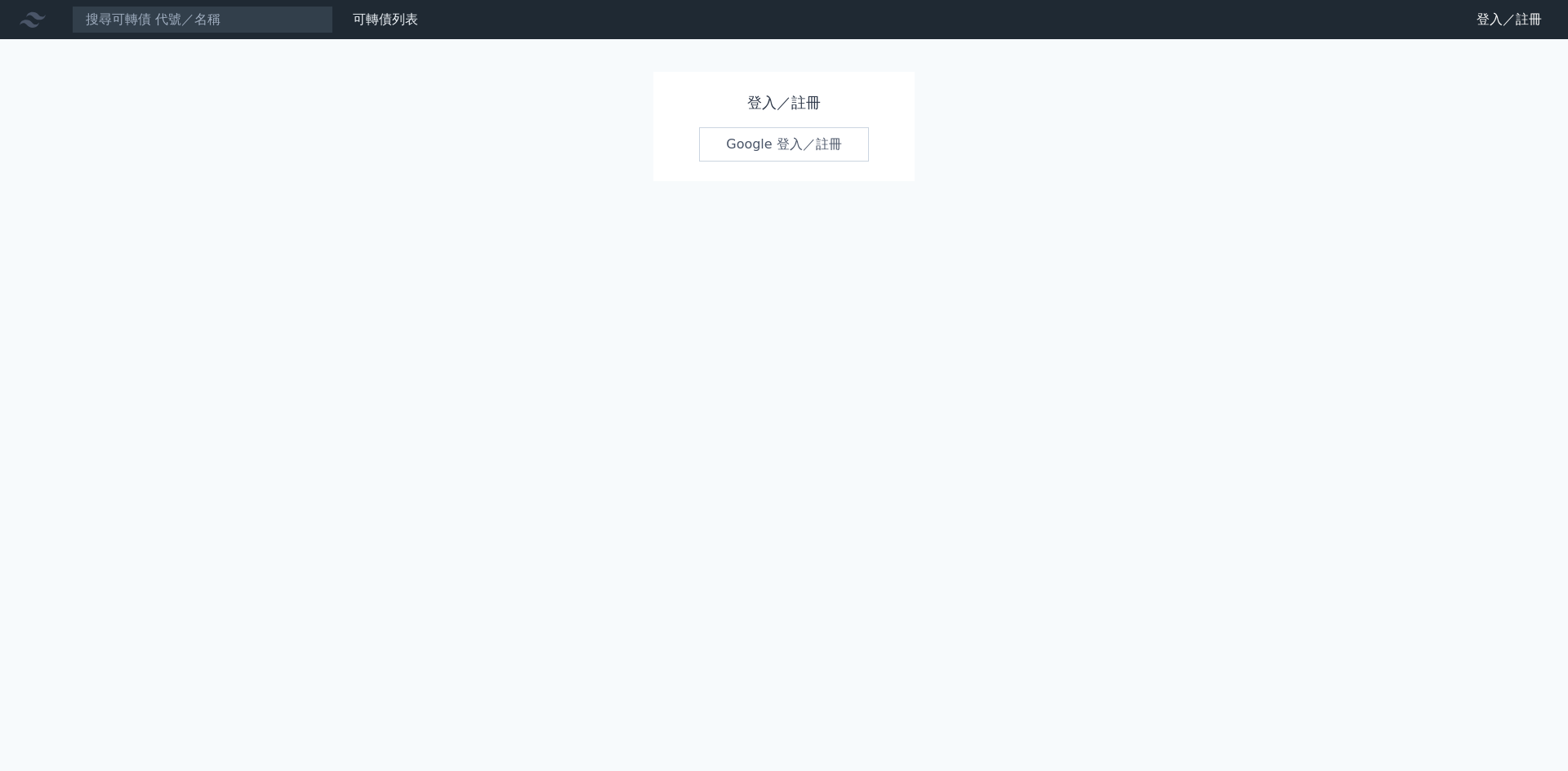
click at [811, 147] on link "Google 登入／註冊" at bounding box center [784, 144] width 170 height 34
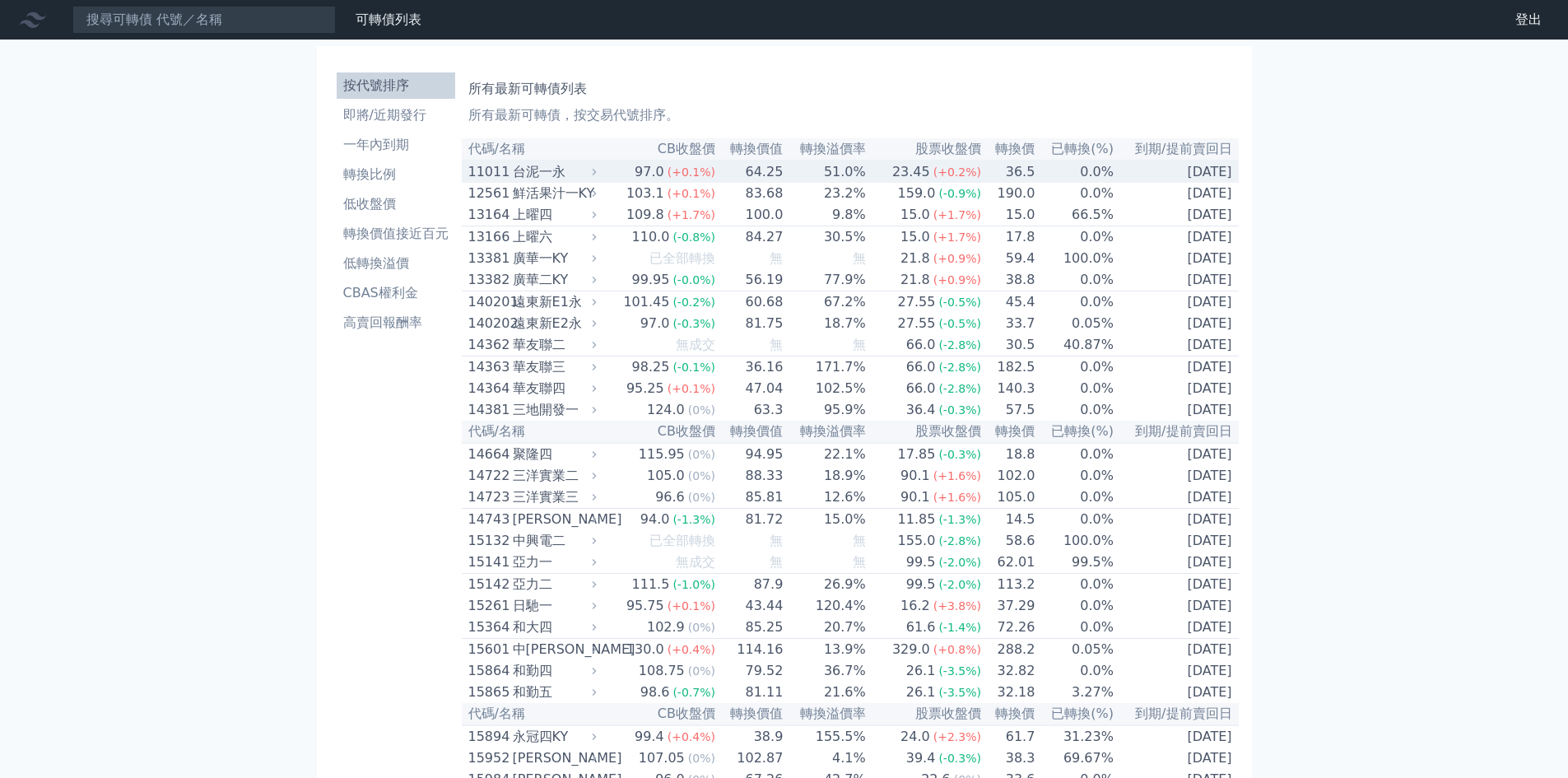
click at [501, 170] on div "11011" at bounding box center [488, 172] width 40 height 20
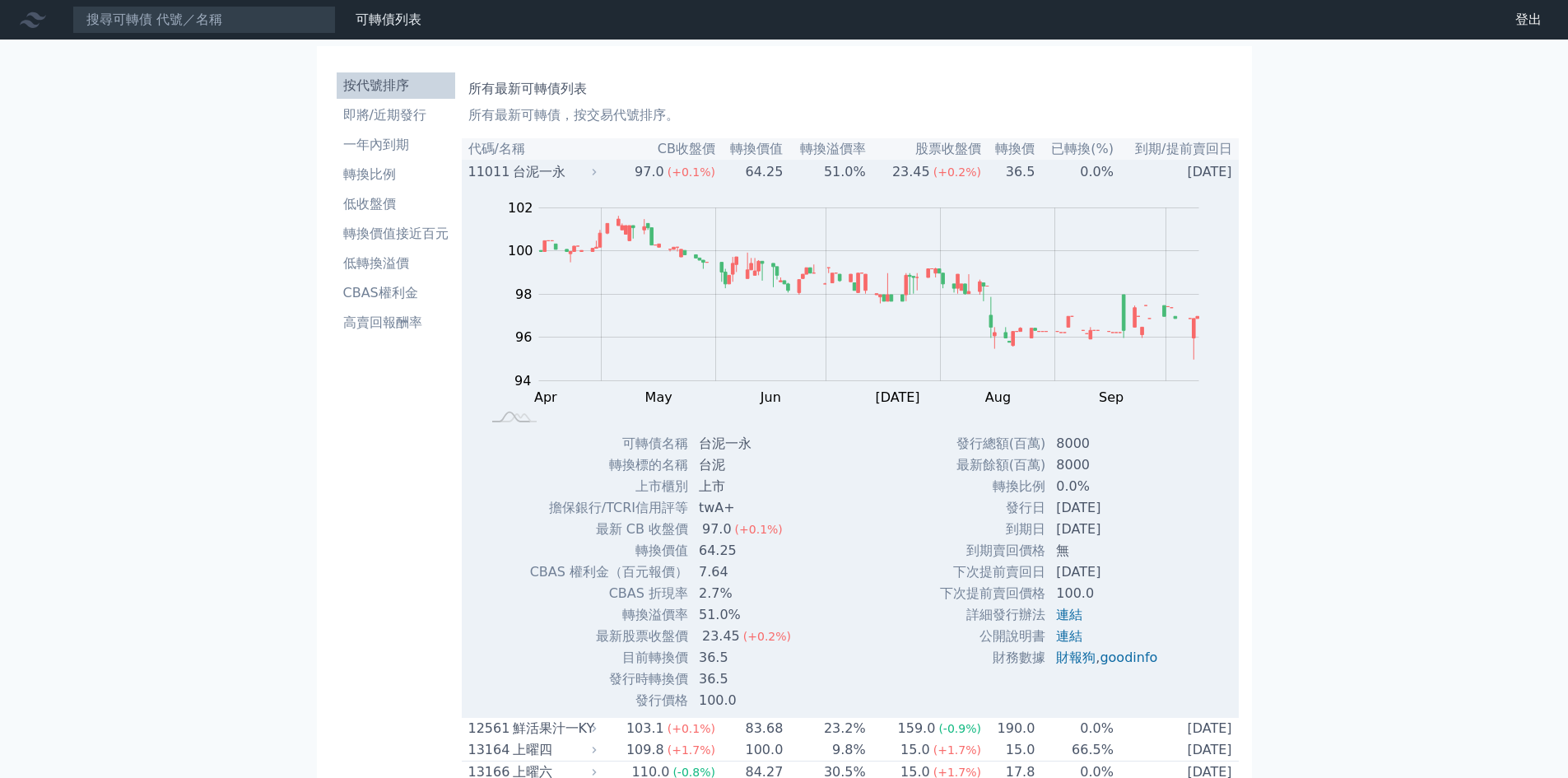
click at [490, 176] on div "11011" at bounding box center [488, 172] width 40 height 20
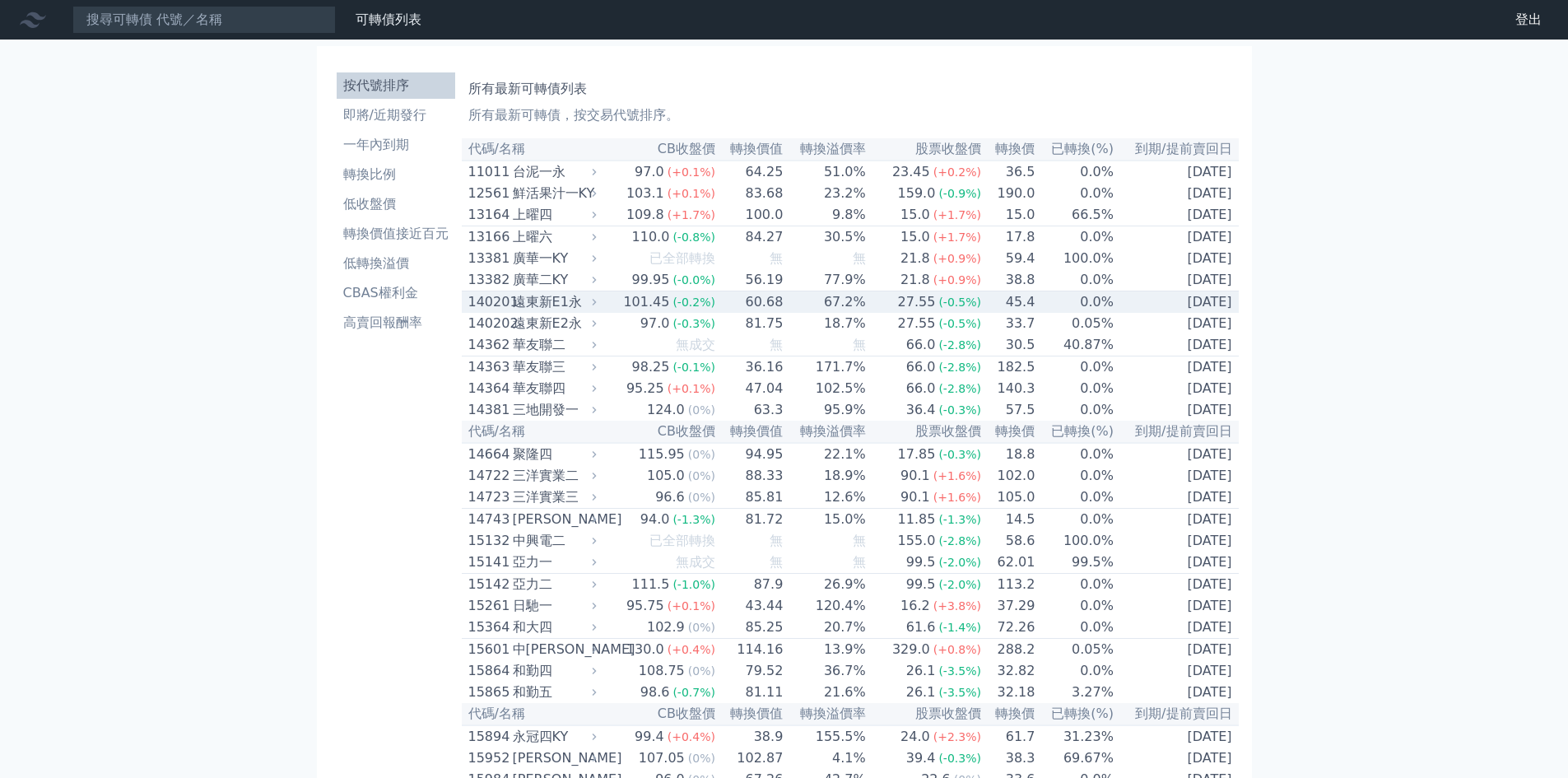
scroll to position [220, 0]
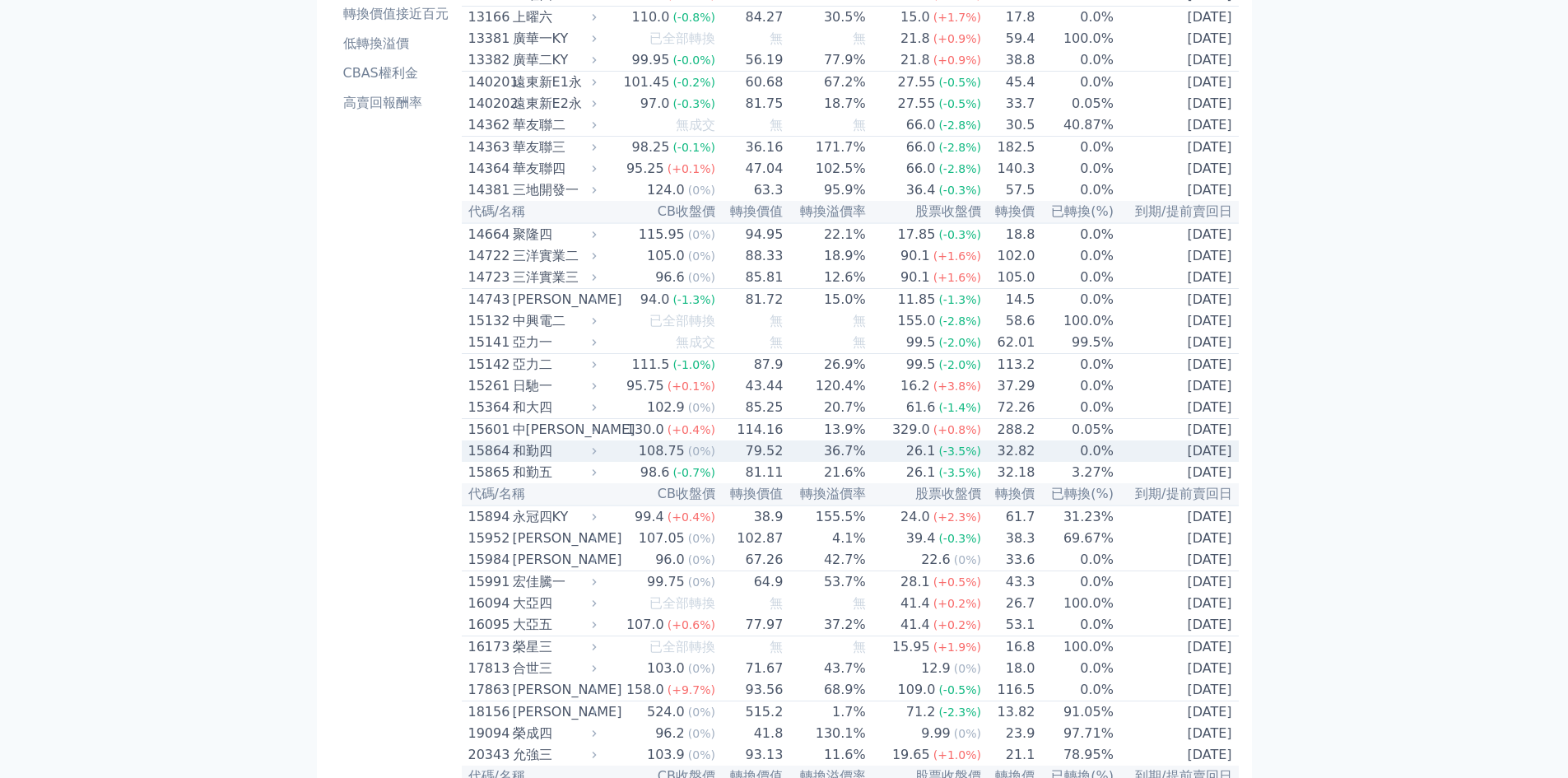
click at [486, 461] on div "15864" at bounding box center [488, 451] width 40 height 20
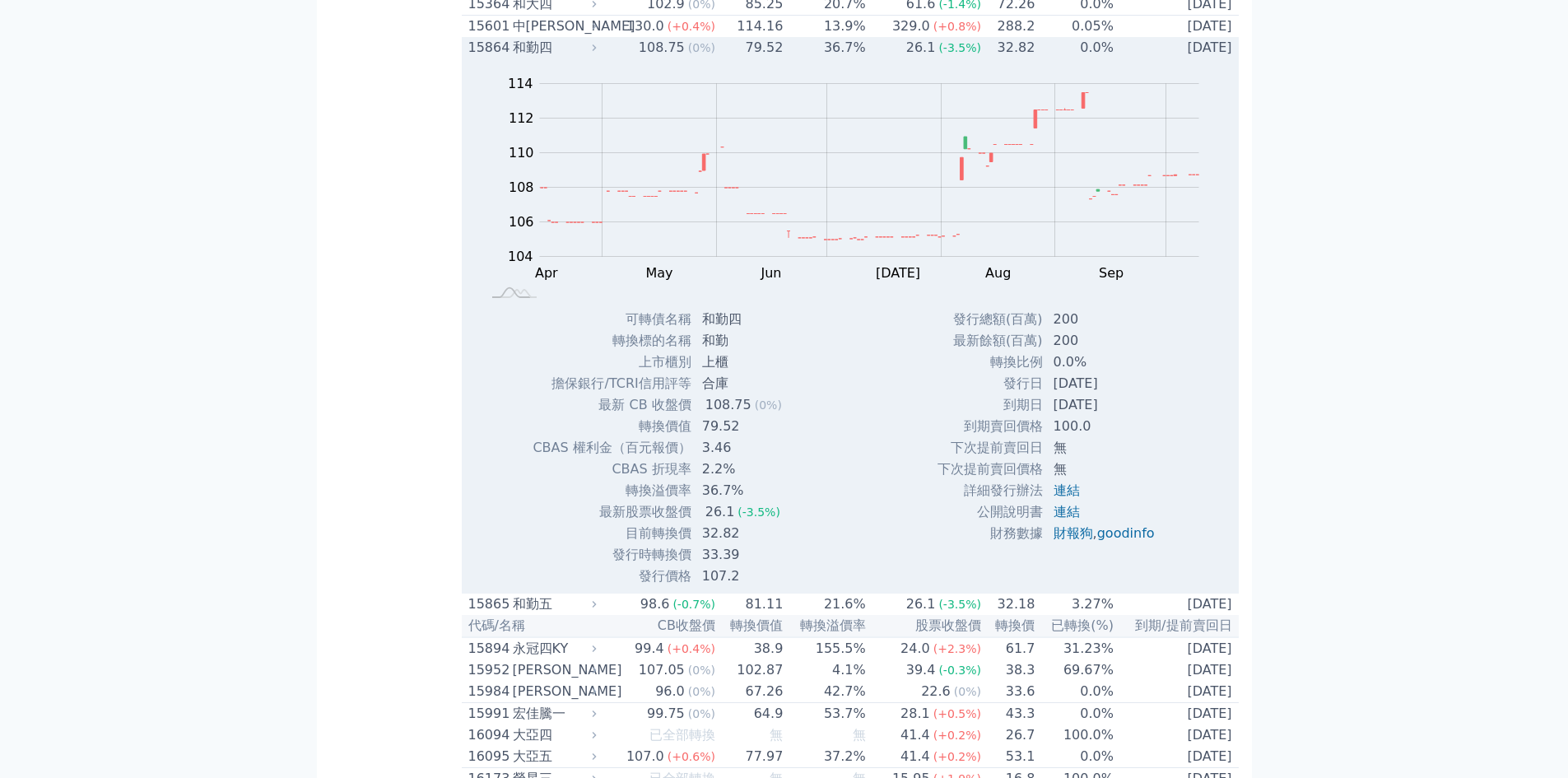
scroll to position [659, 0]
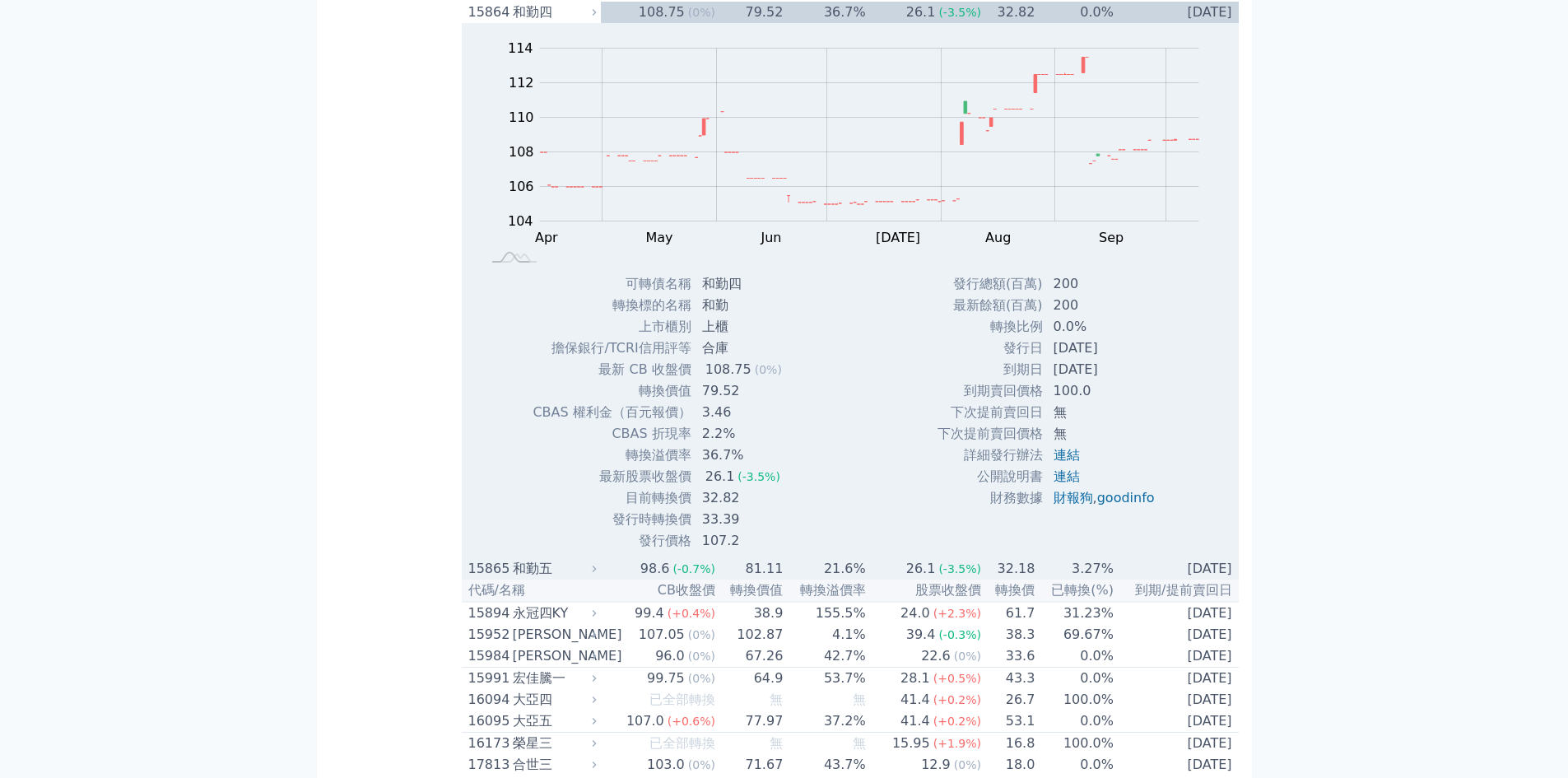
click at [536, 579] on div "和勤五" at bounding box center [553, 568] width 80 height 20
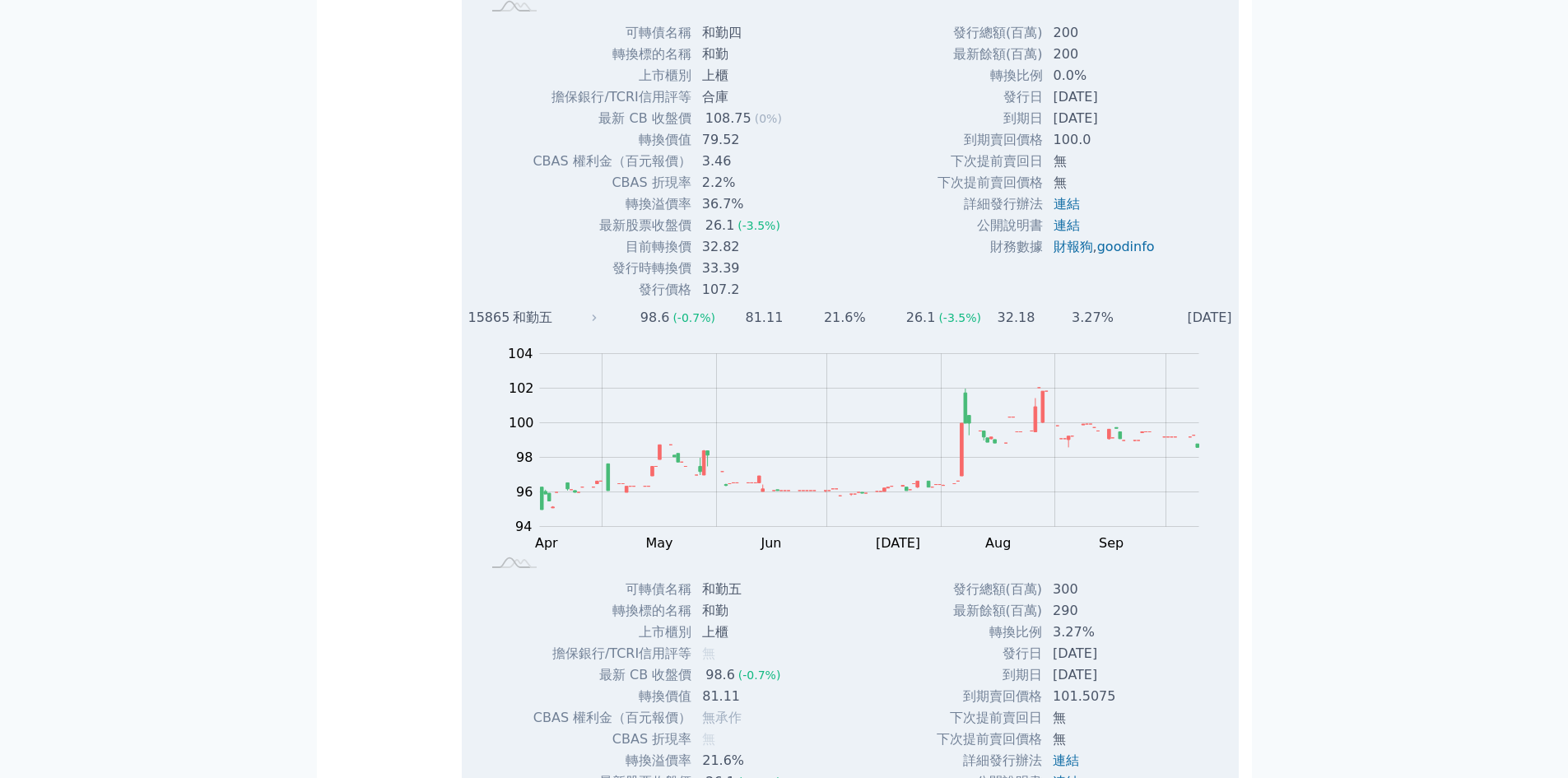
scroll to position [879, 0]
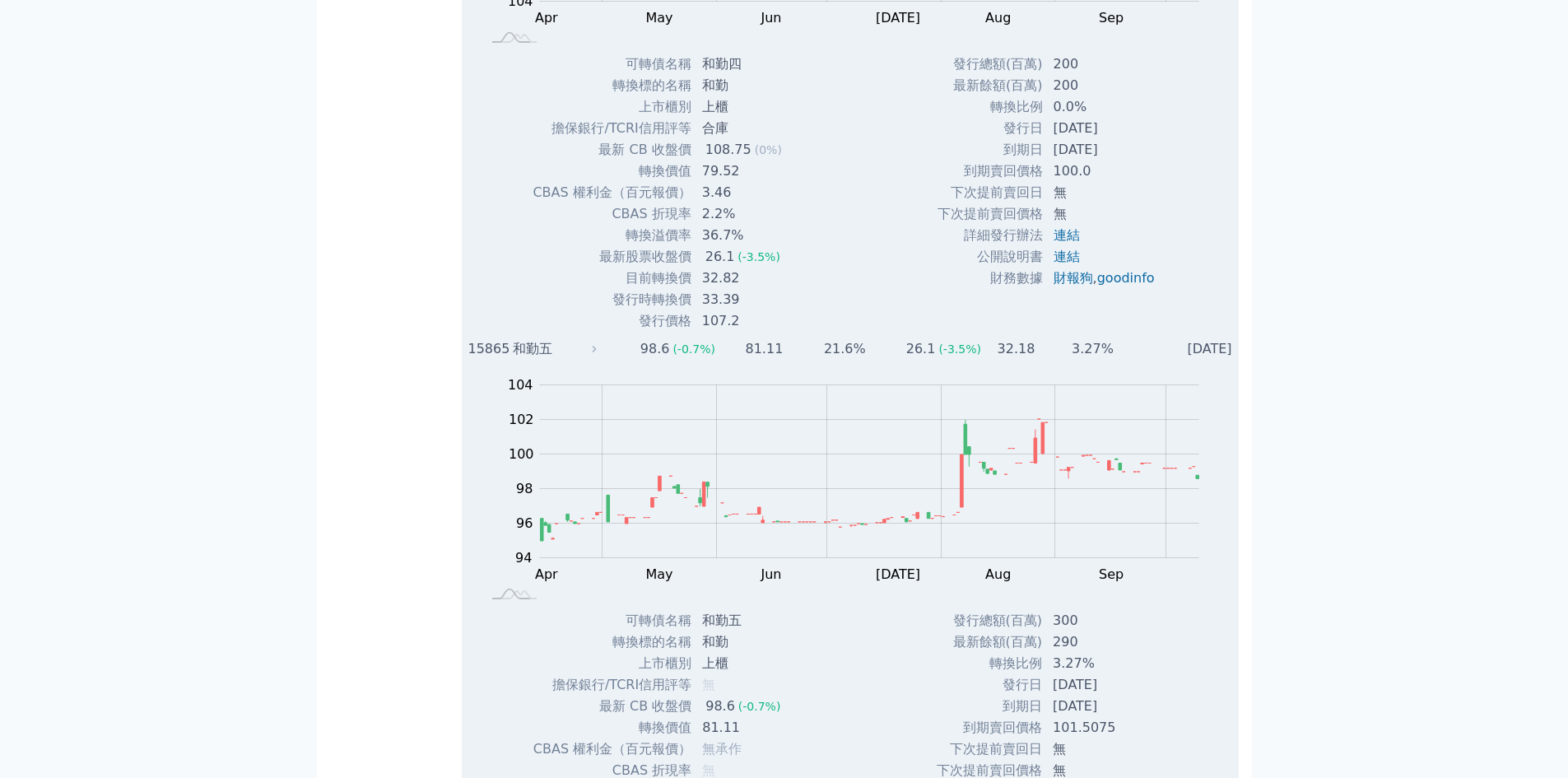
click at [492, 359] on div "15865" at bounding box center [488, 348] width 40 height 20
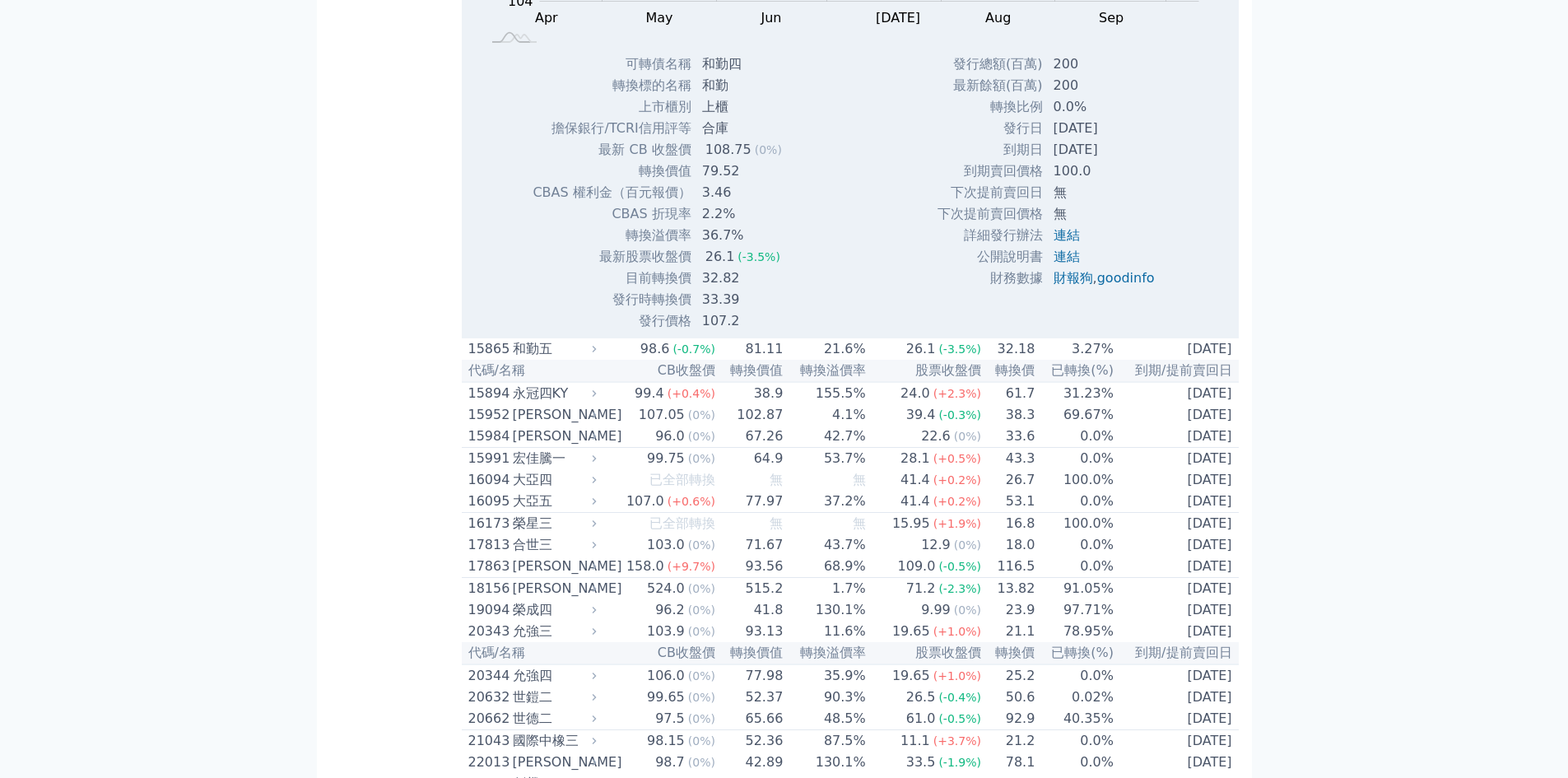
scroll to position [659, 0]
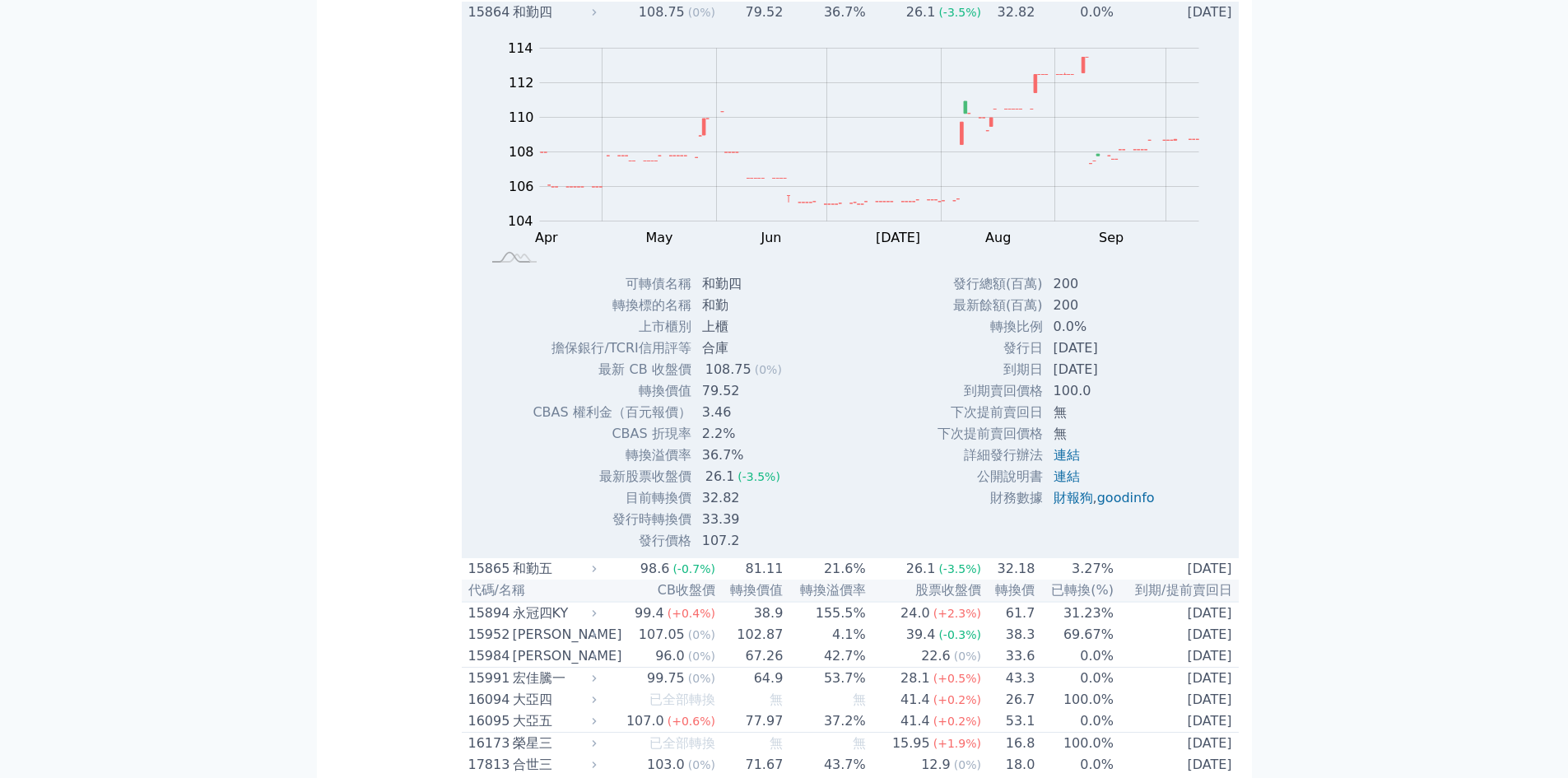
click at [488, 22] on div "15864" at bounding box center [488, 12] width 40 height 20
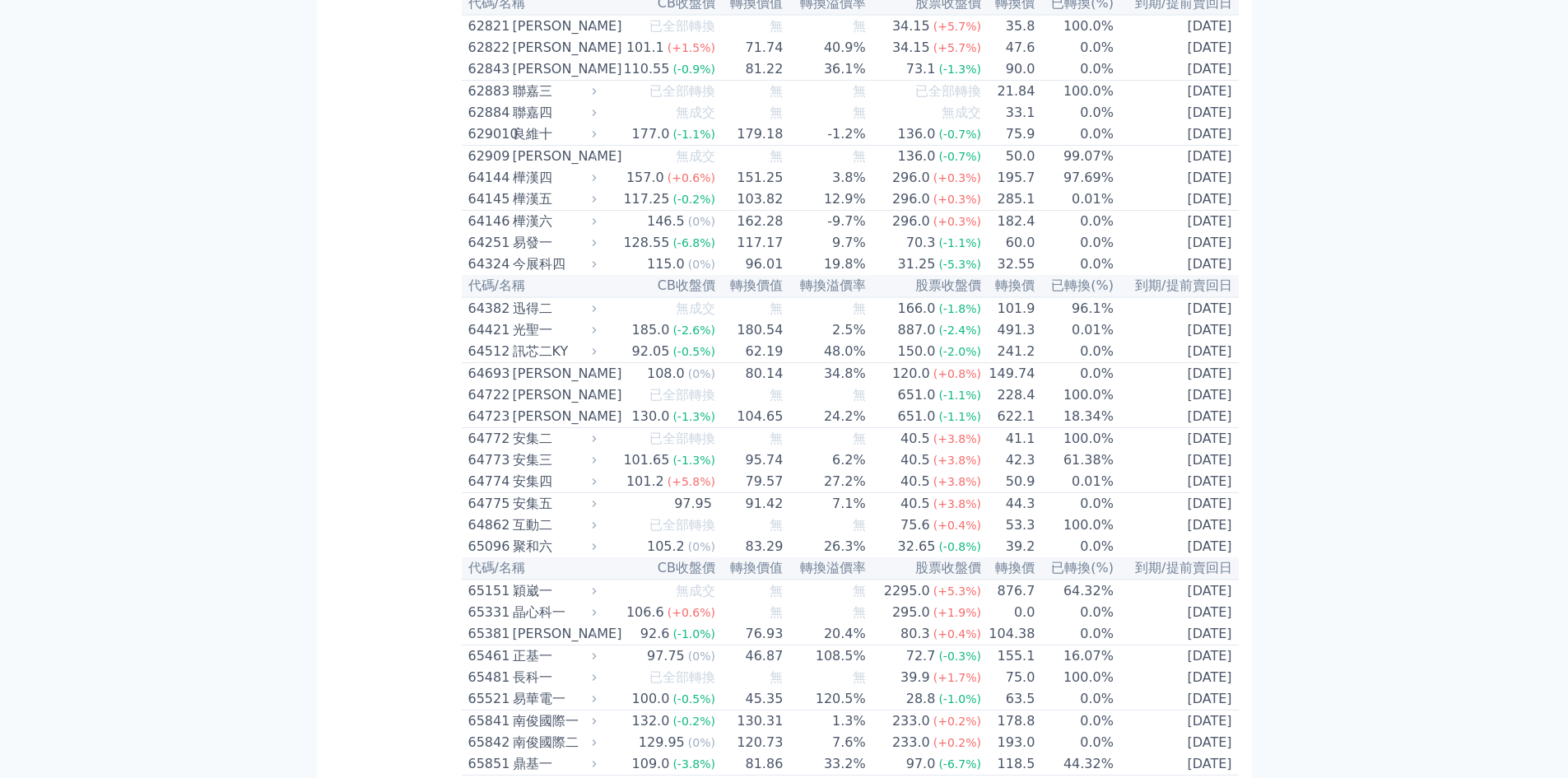
scroll to position [6809, 0]
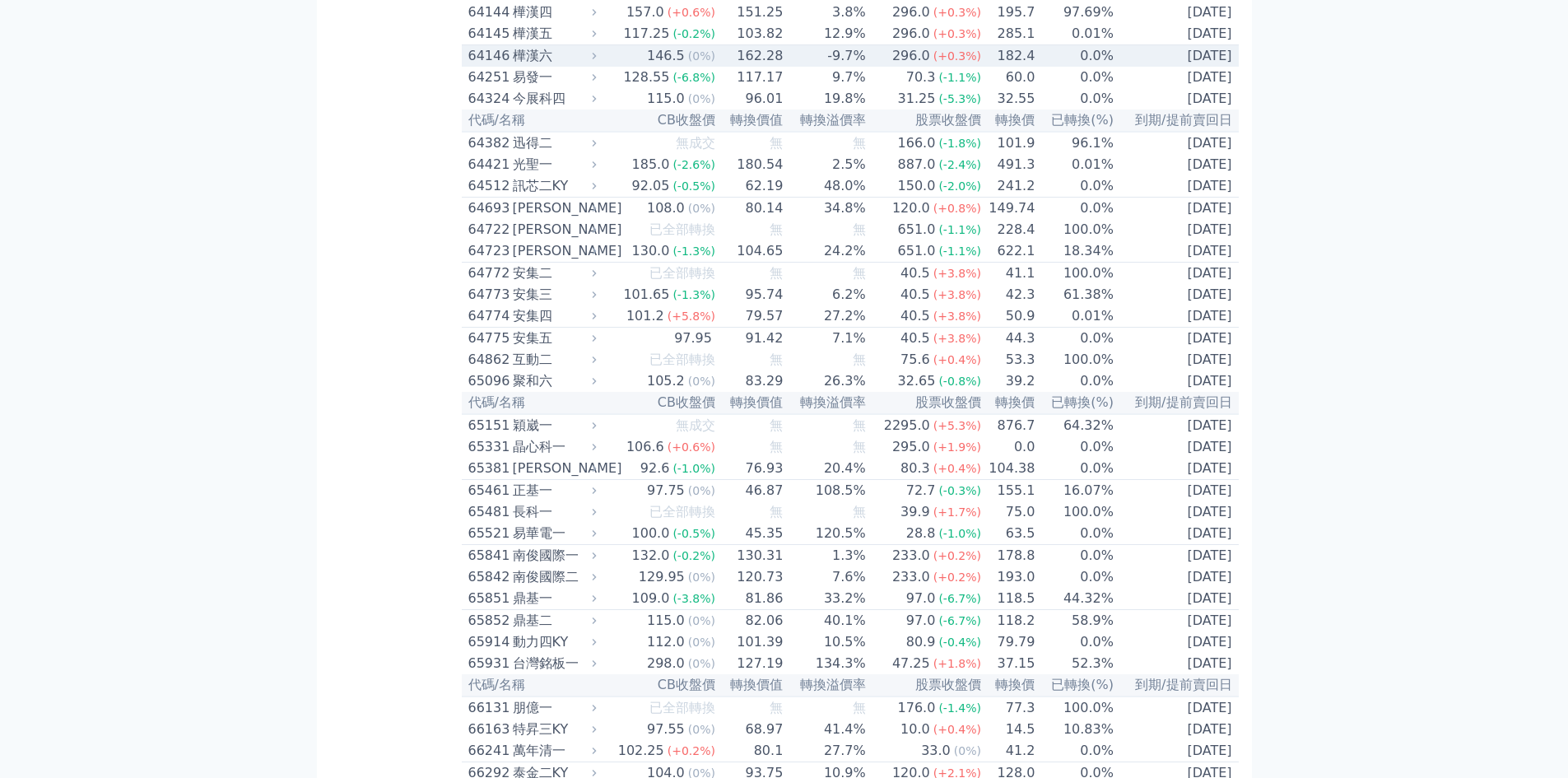
click at [499, 66] on div "64146" at bounding box center [488, 56] width 40 height 20
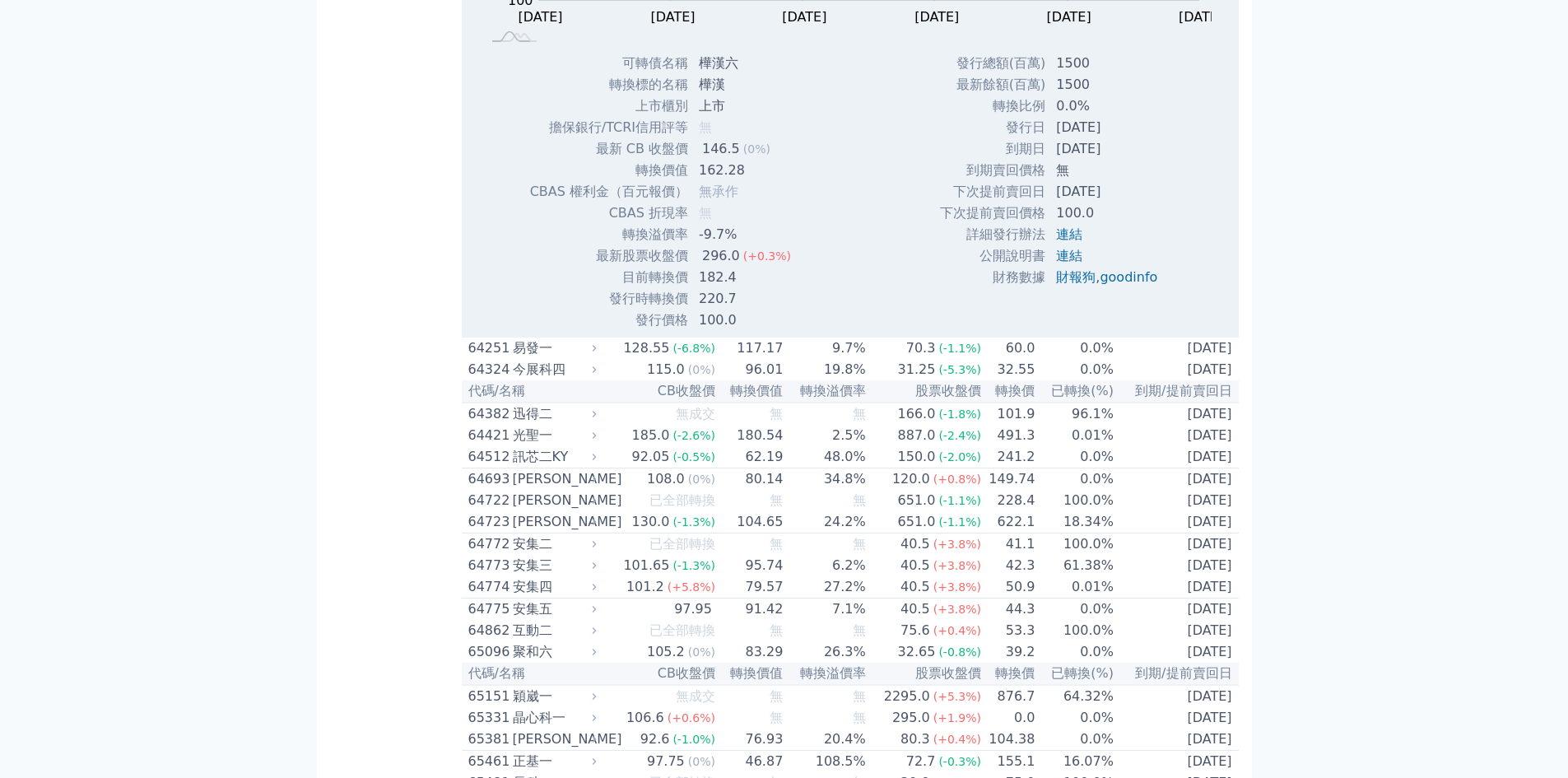
scroll to position [7248, 0]
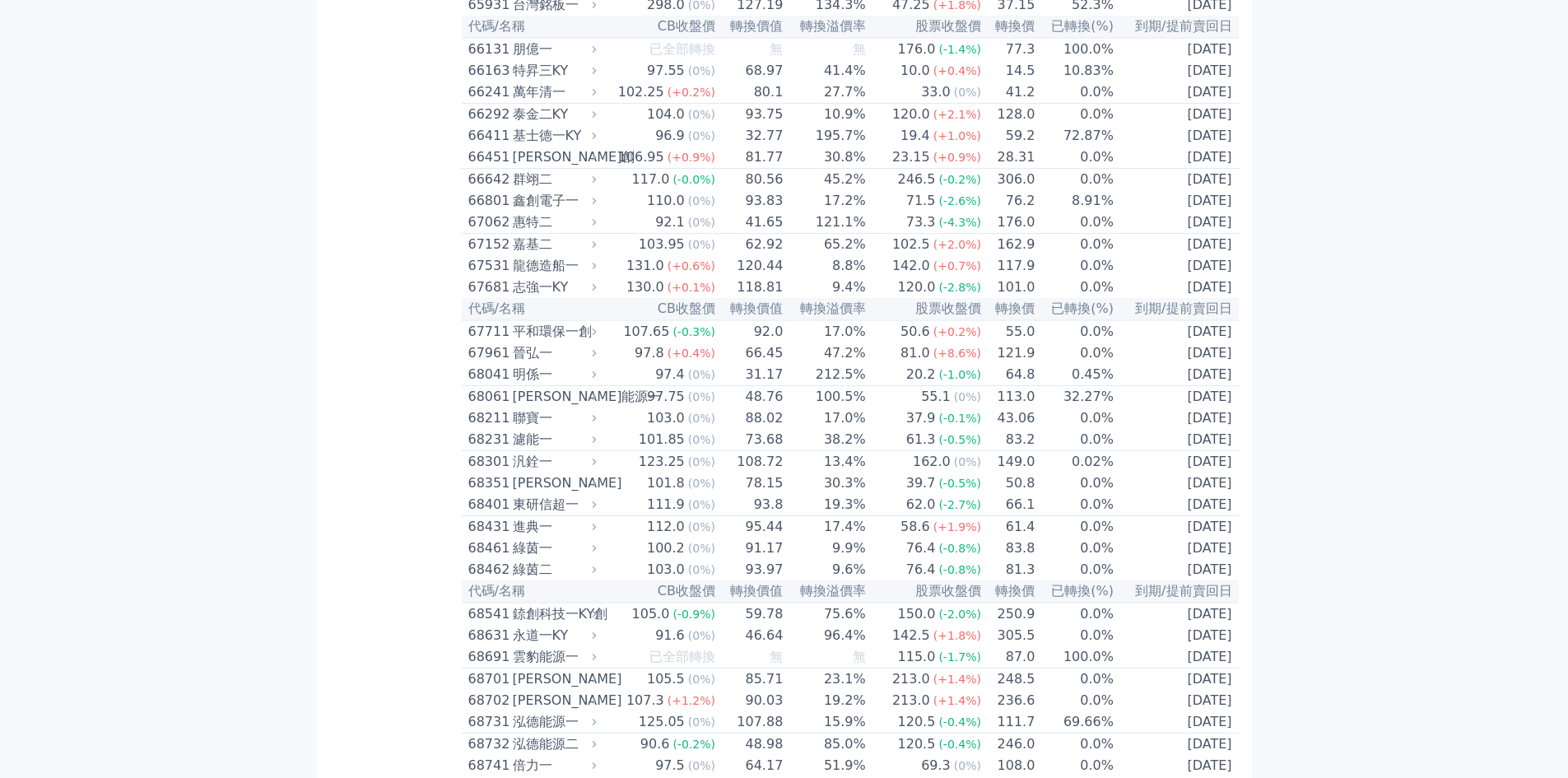
scroll to position [7687, 0]
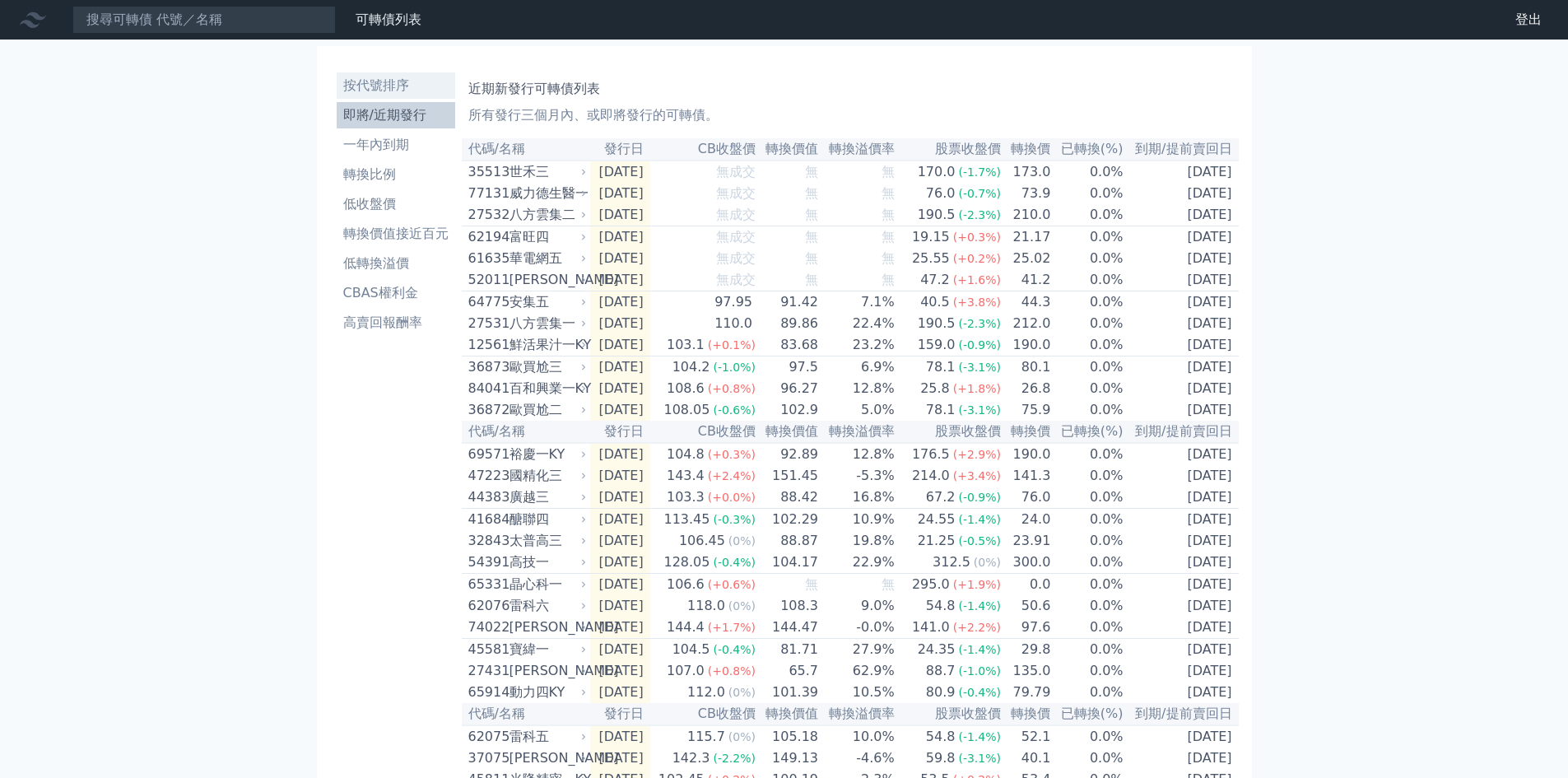
click at [374, 84] on li "按代號排序" at bounding box center [396, 86] width 119 height 20
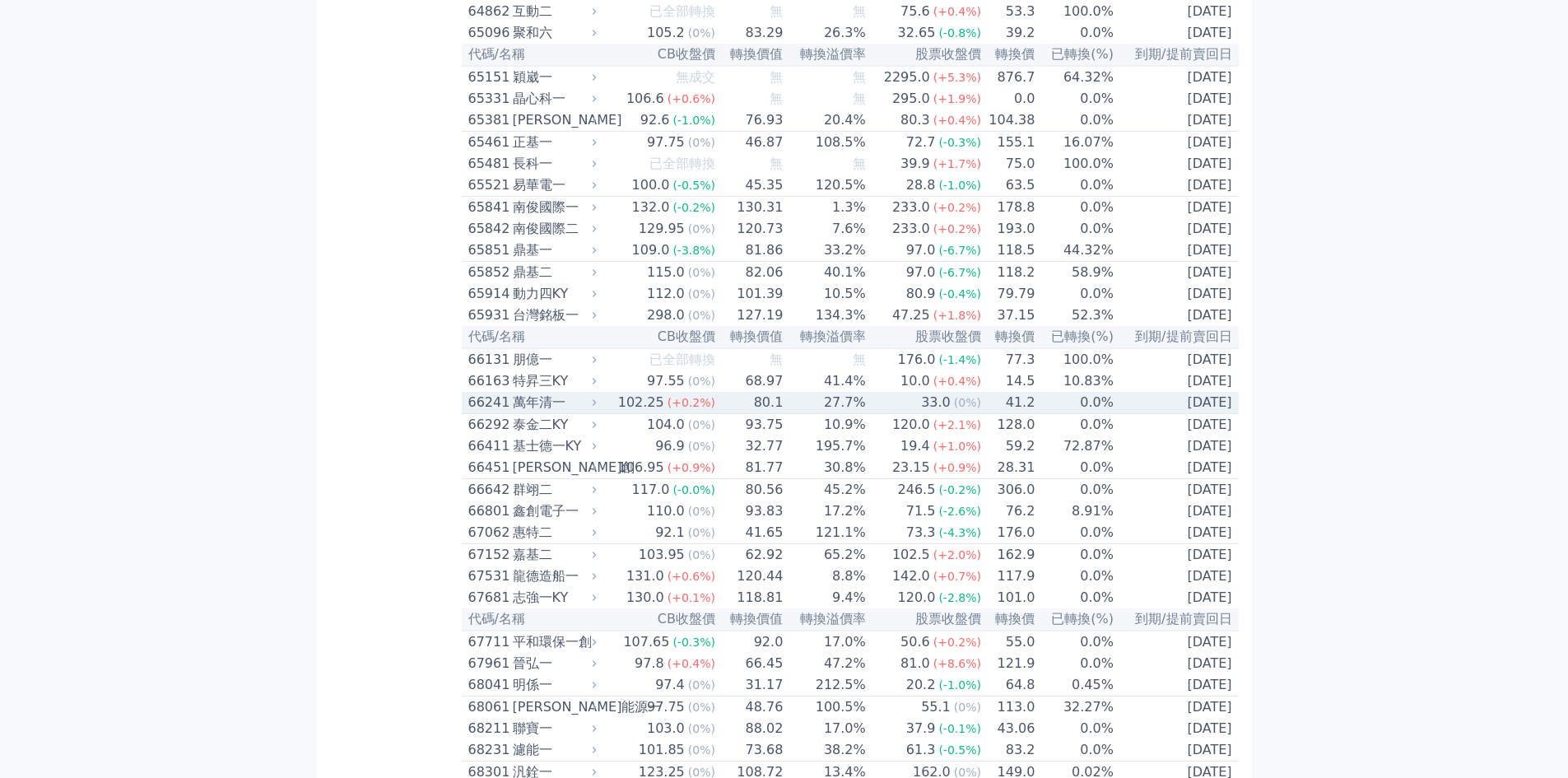
scroll to position [7029, 0]
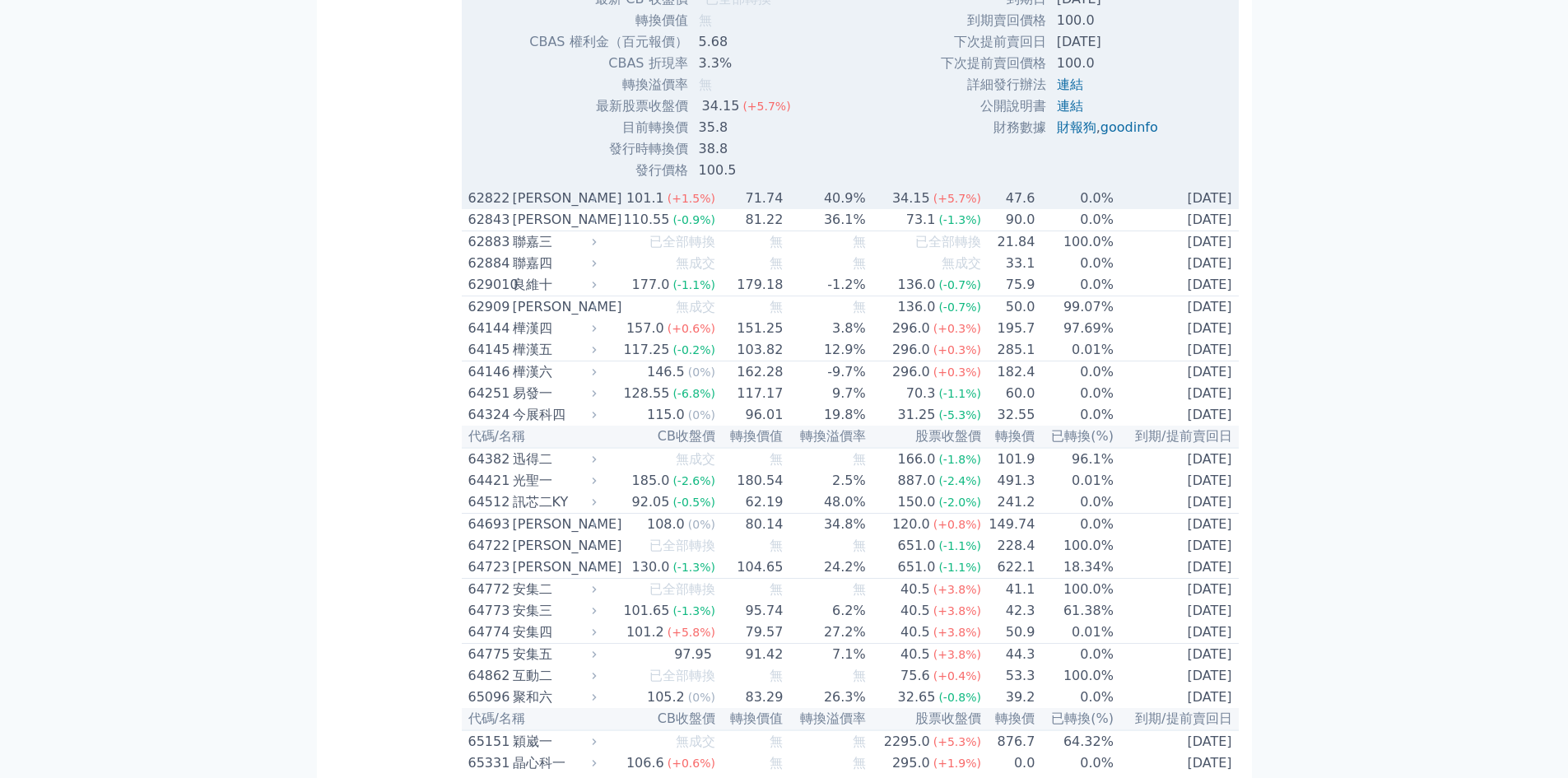
click at [520, 208] on div "[PERSON_NAME]" at bounding box center [553, 198] width 80 height 20
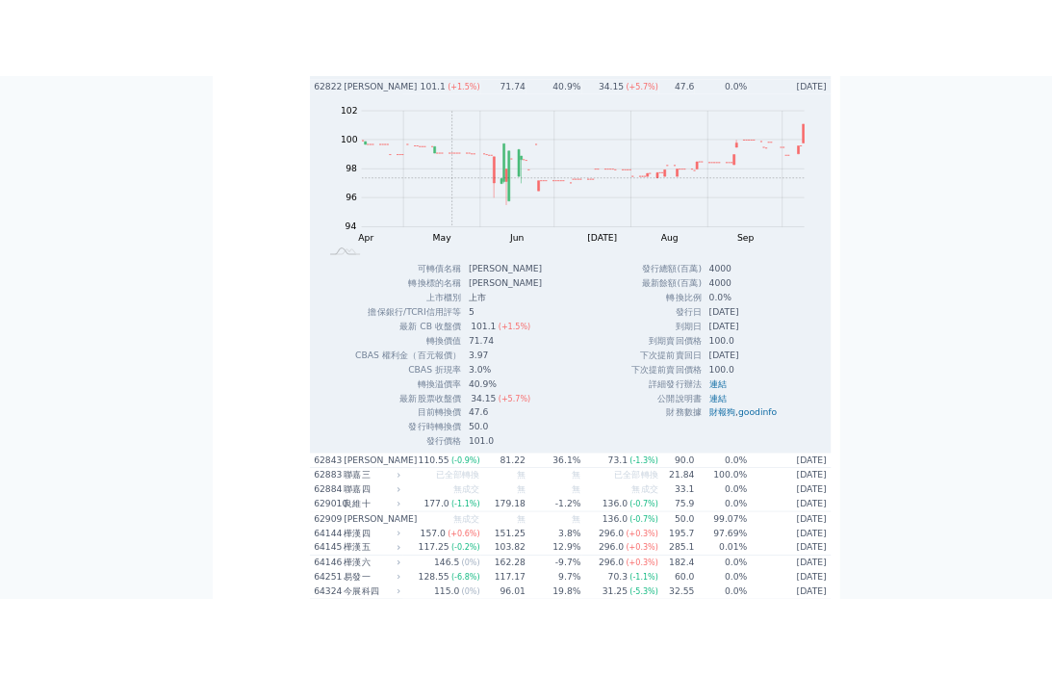
scroll to position [8725, 0]
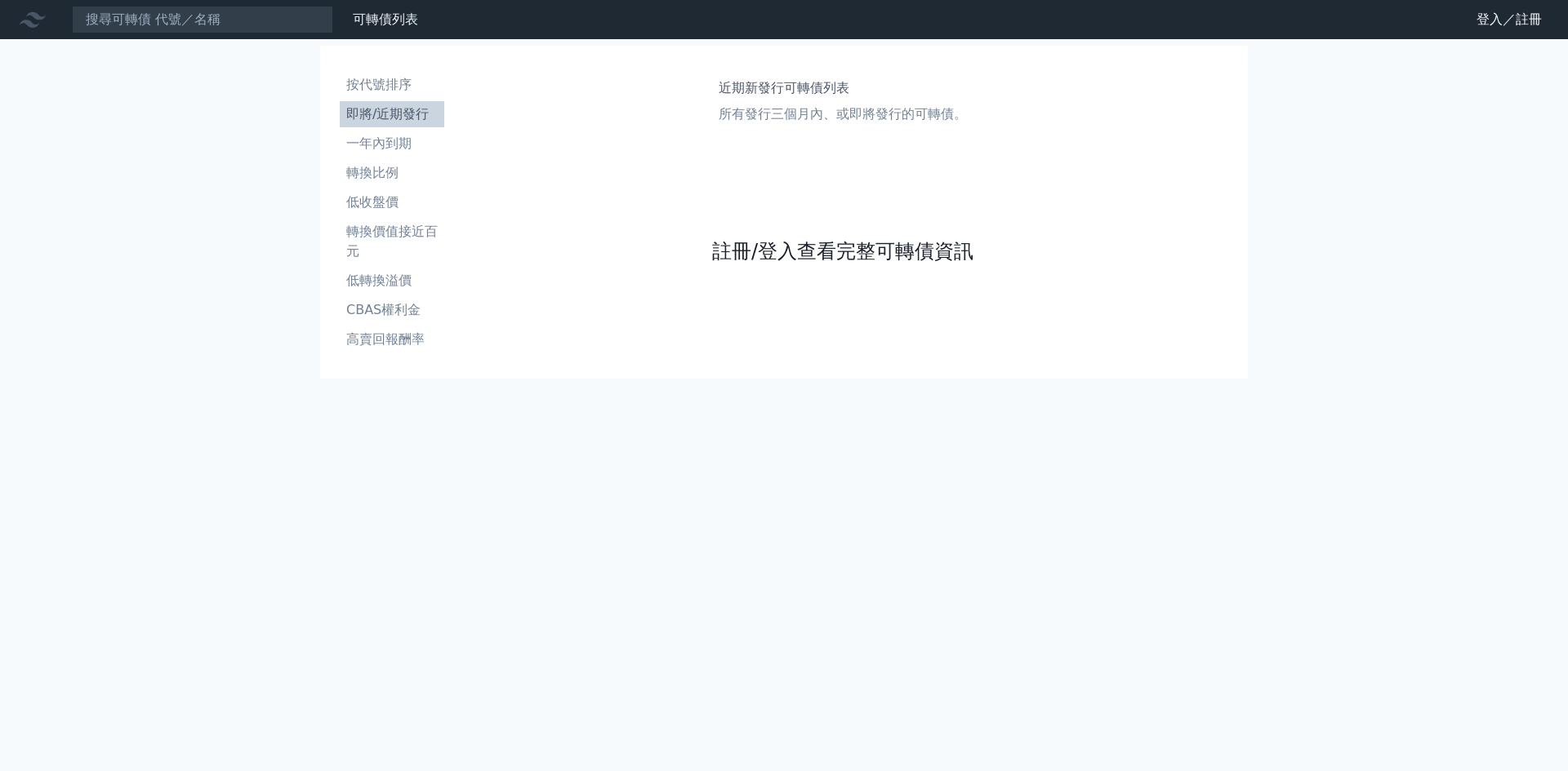
click at [780, 251] on link "註冊/登入查看完整可轉債資訊" at bounding box center [843, 251] width 261 height 26
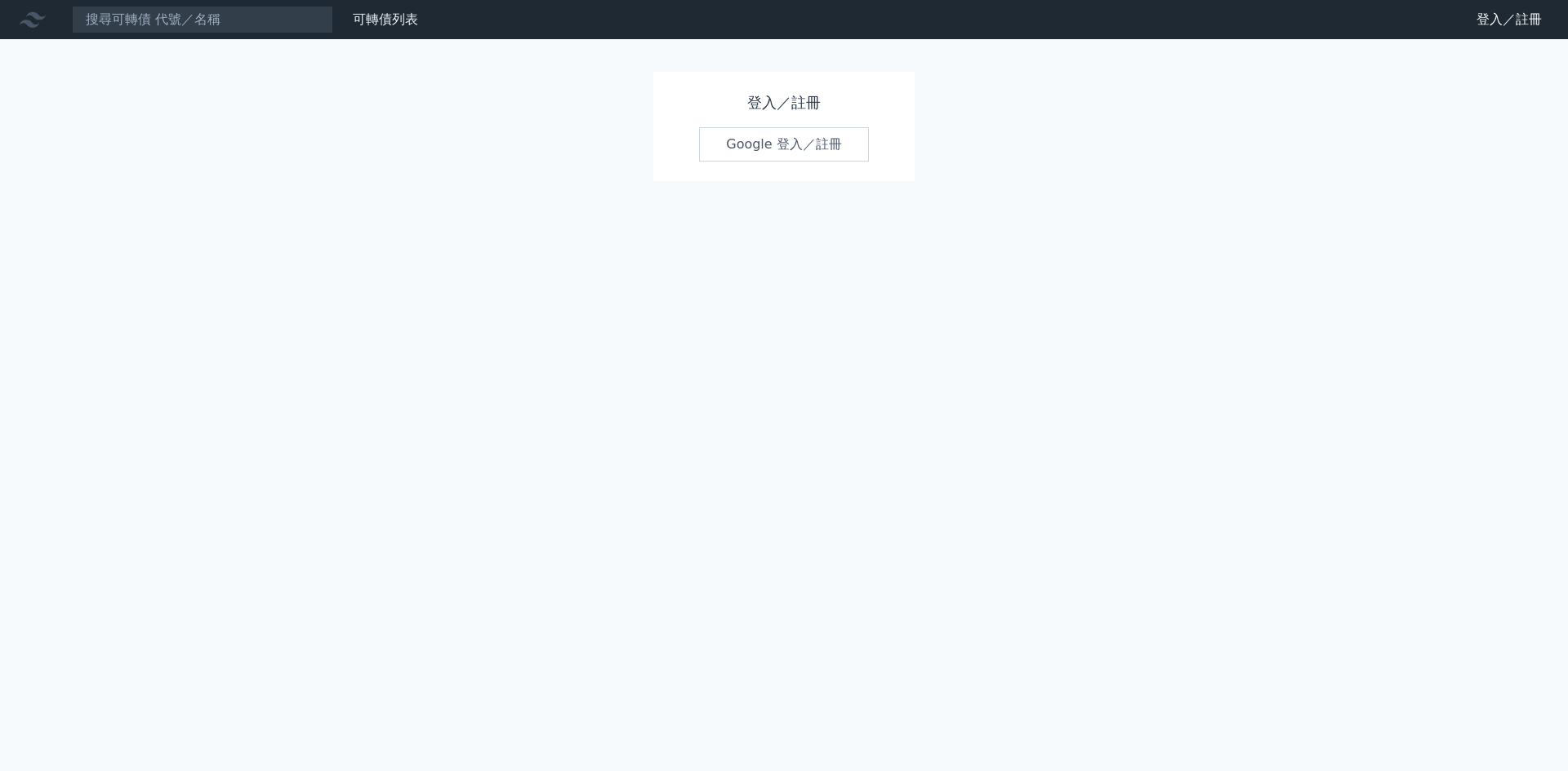
click at [786, 144] on link "Google 登入／註冊" at bounding box center [784, 144] width 170 height 34
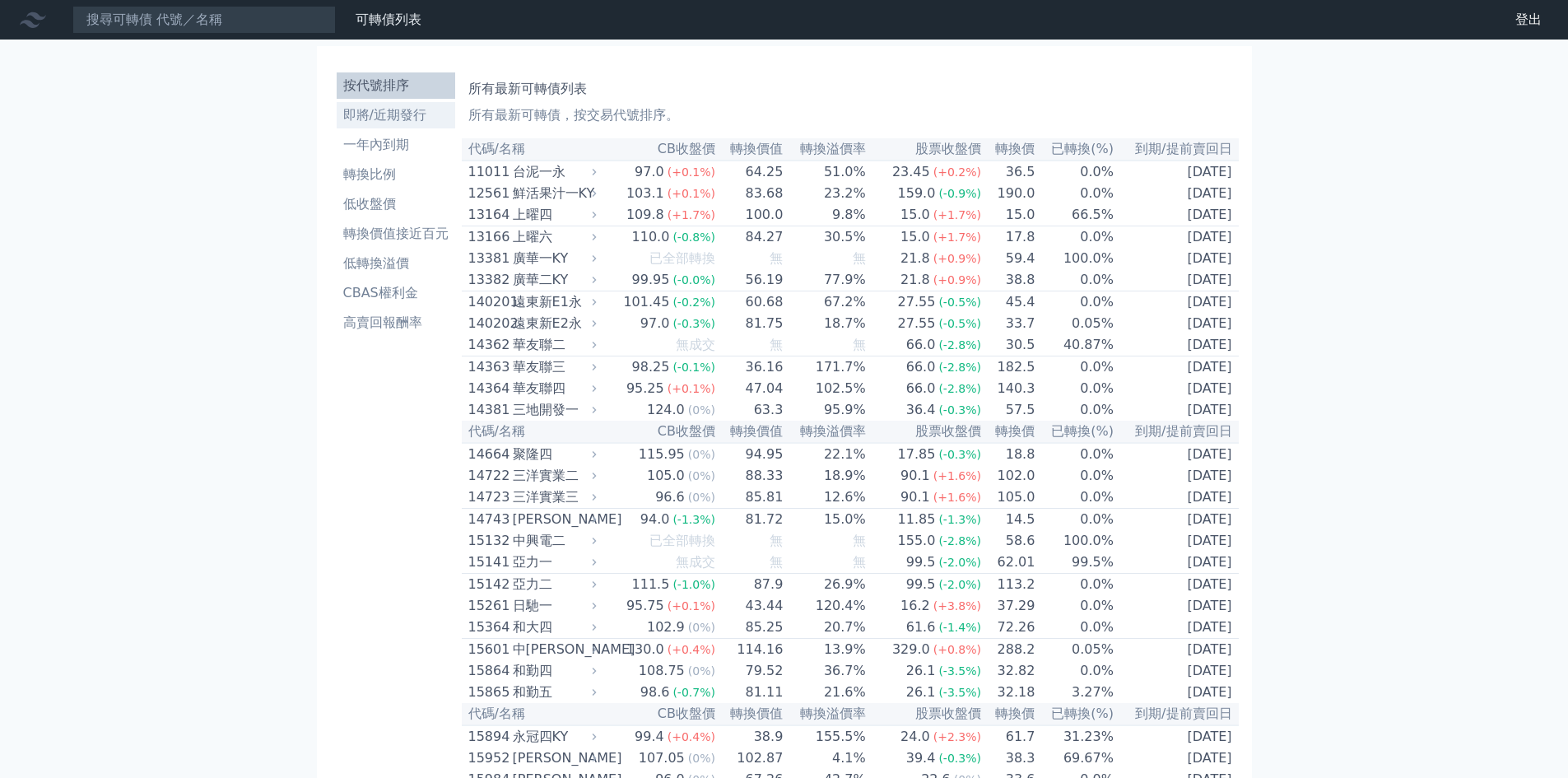
click at [411, 113] on li "即將/近期發行" at bounding box center [396, 115] width 119 height 20
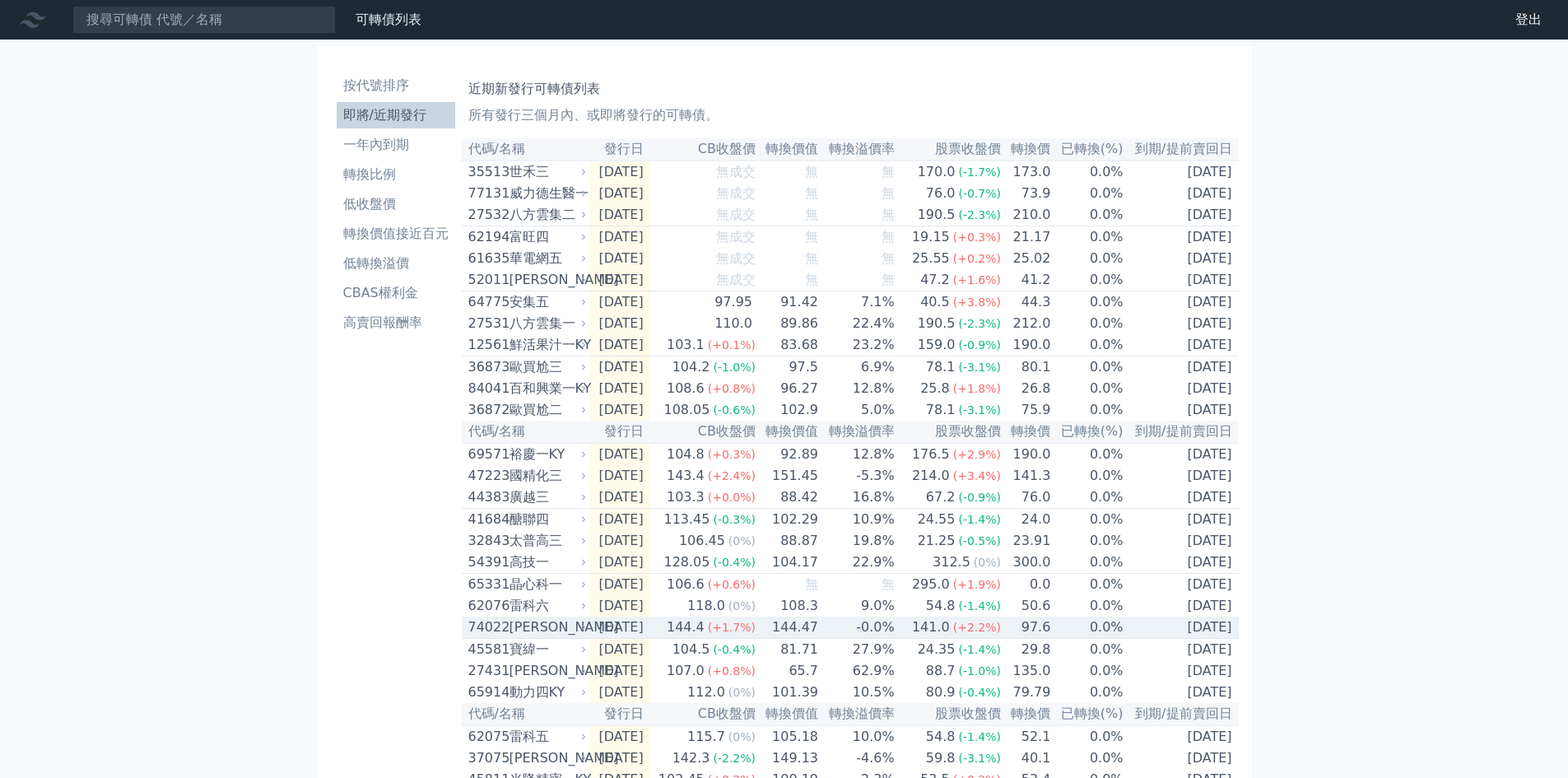
click at [513, 638] on div "[PERSON_NAME]" at bounding box center [547, 627] width 74 height 20
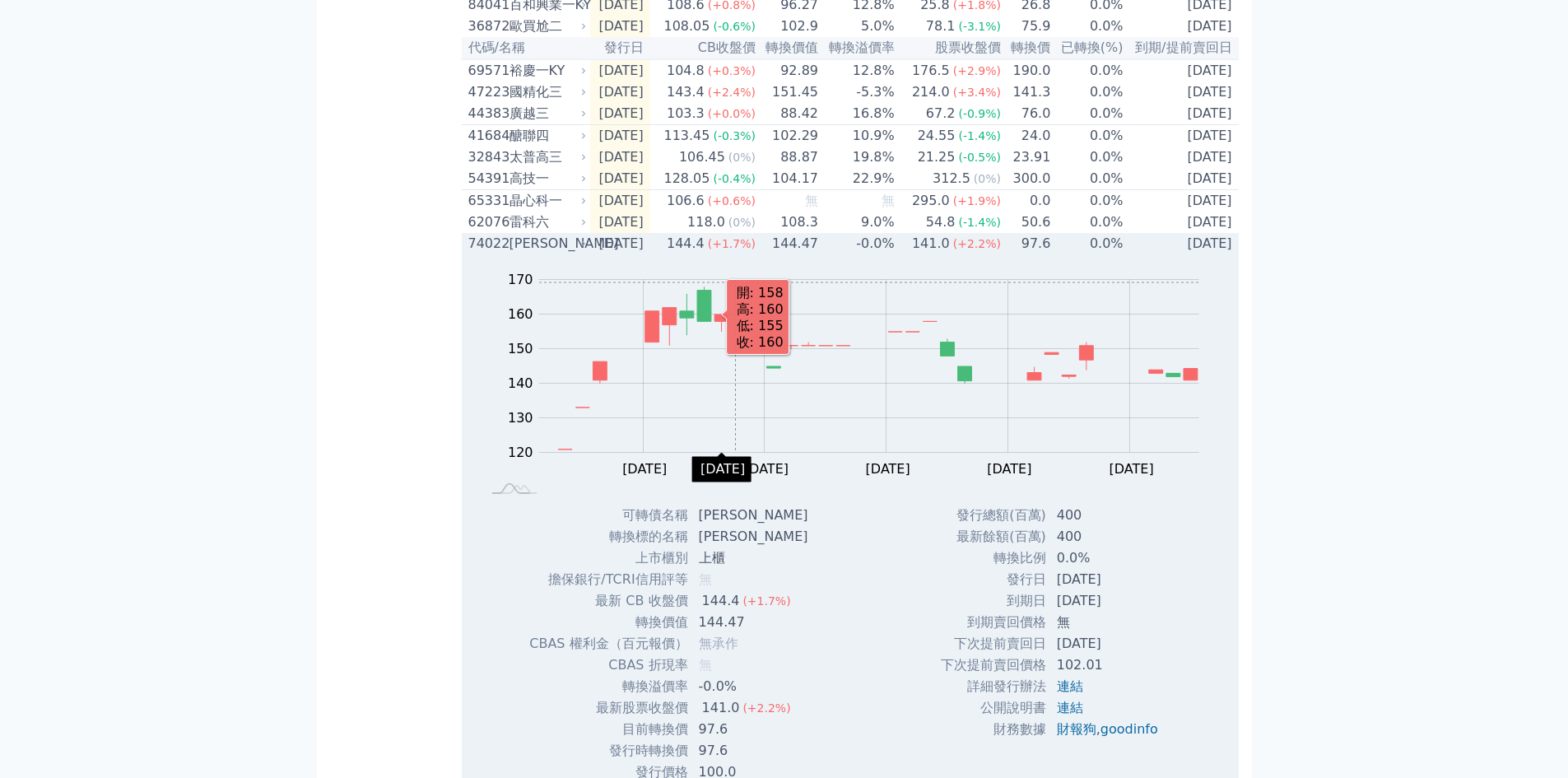
scroll to position [439, 0]
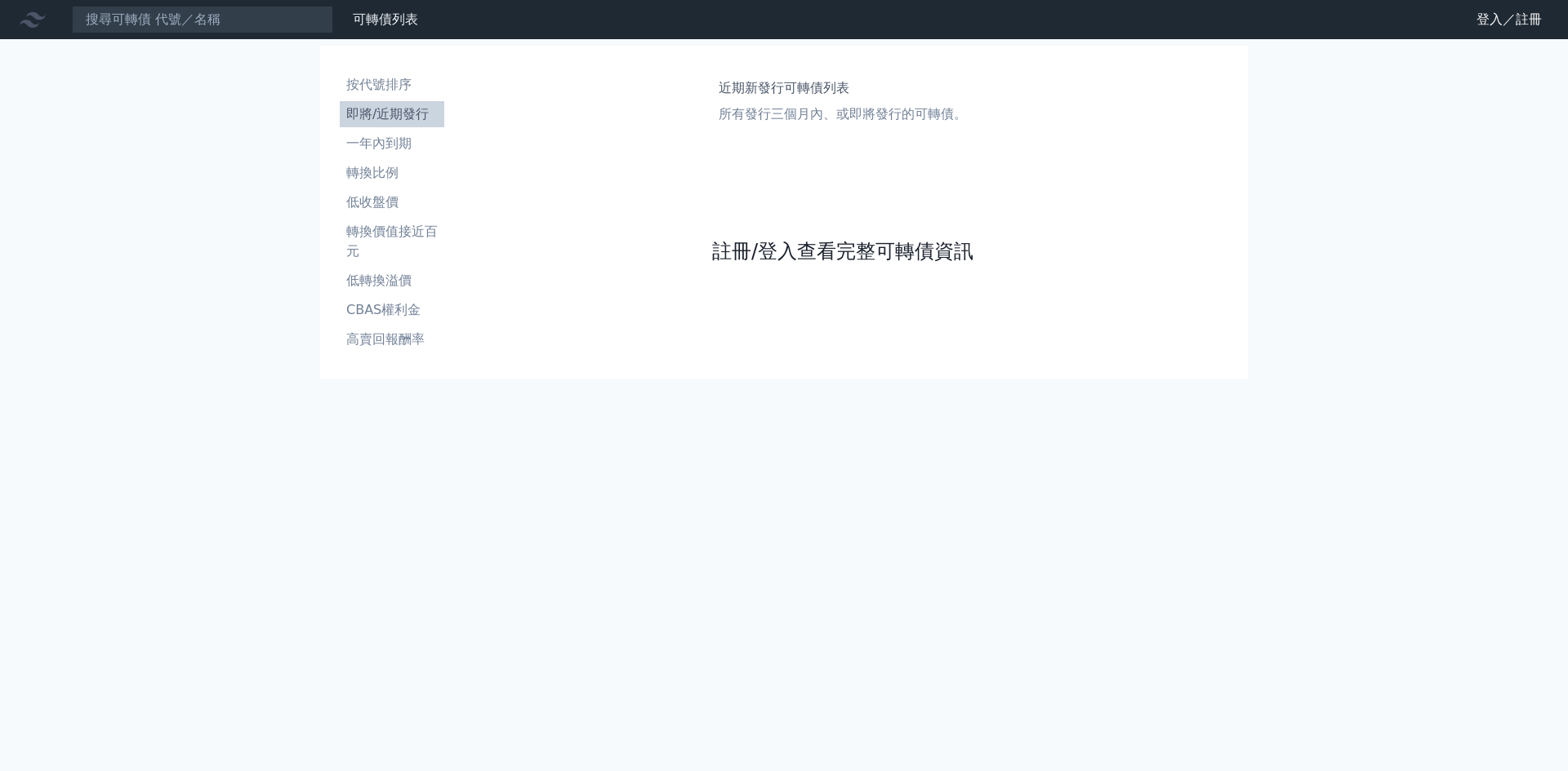
click at [801, 247] on link "註冊/登入查看完整可轉債資訊" at bounding box center [843, 251] width 261 height 26
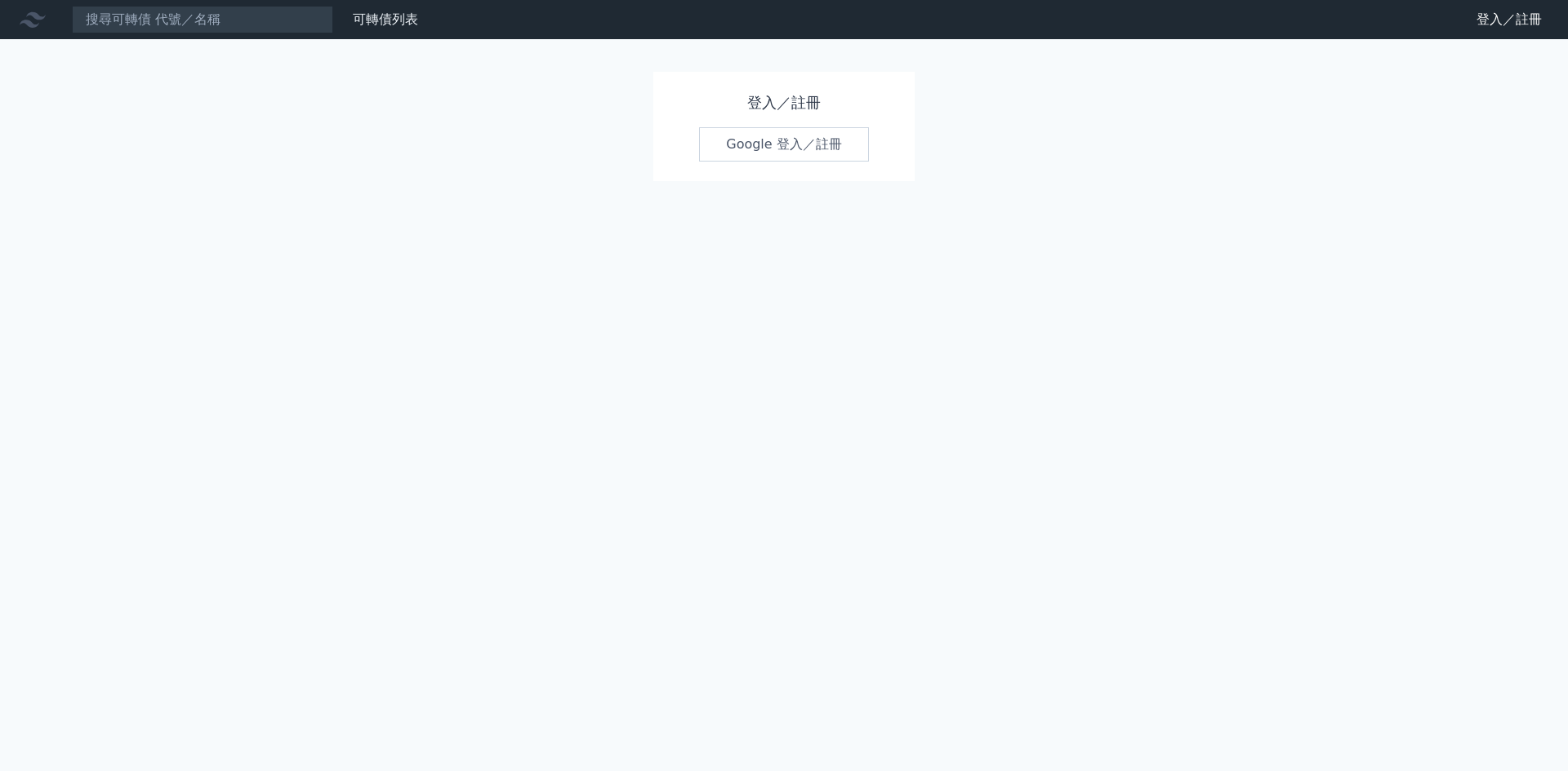
click at [792, 144] on link "Google 登入／註冊" at bounding box center [784, 144] width 170 height 34
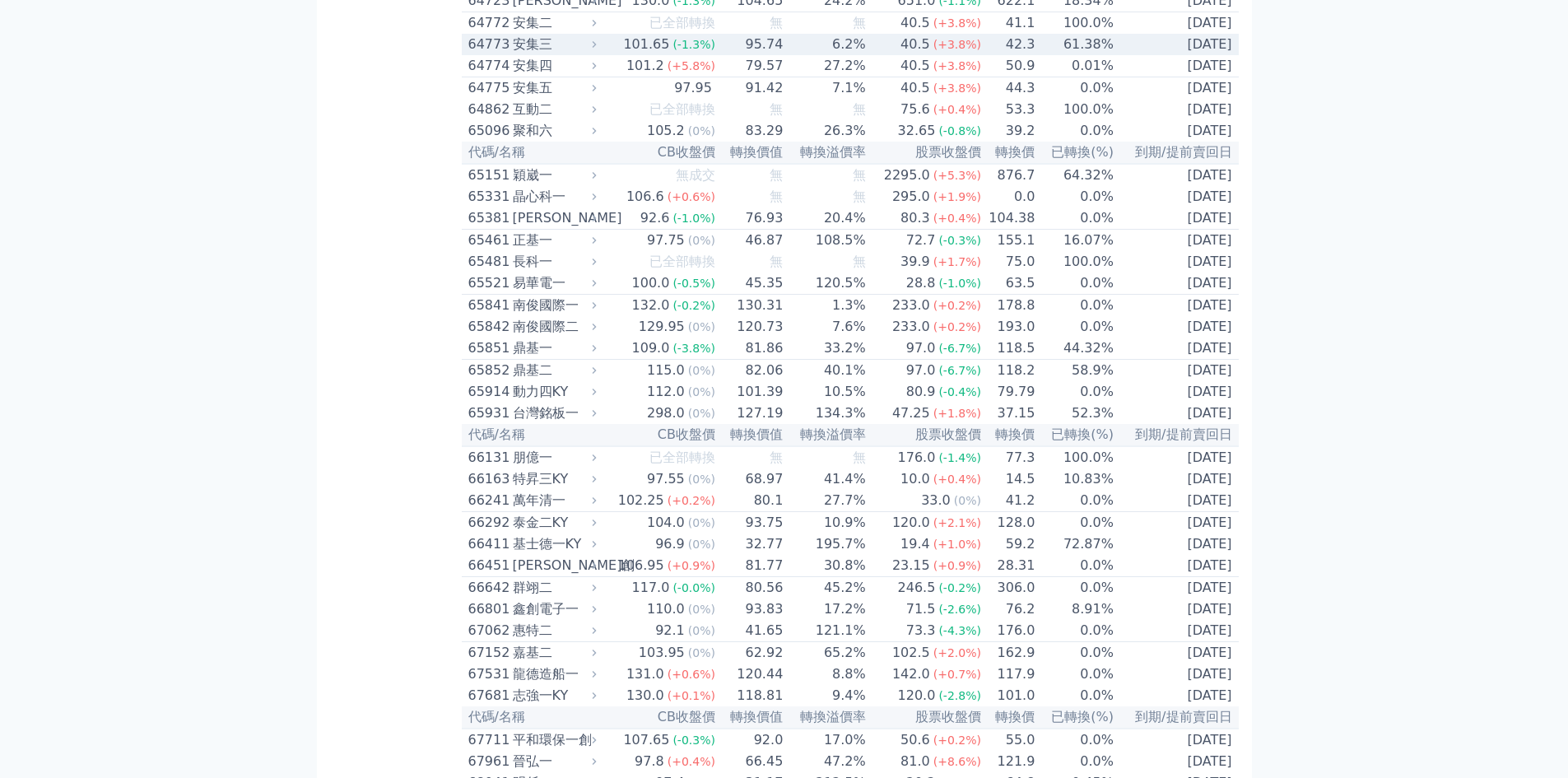
scroll to position [7029, 0]
